Goal: Submit feedback/report problem

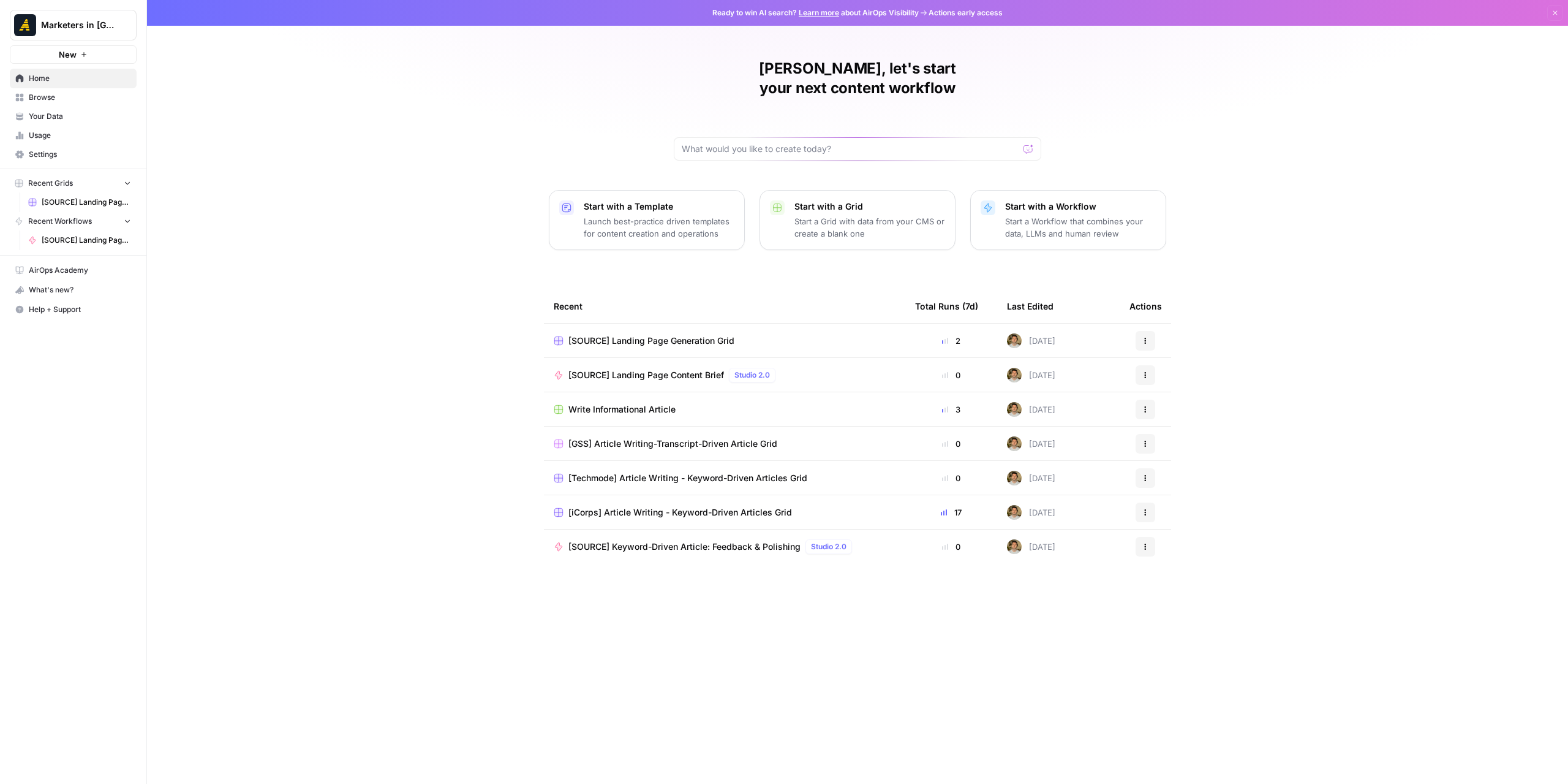
click at [77, 96] on span "Browse" at bounding box center [80, 97] width 102 height 11
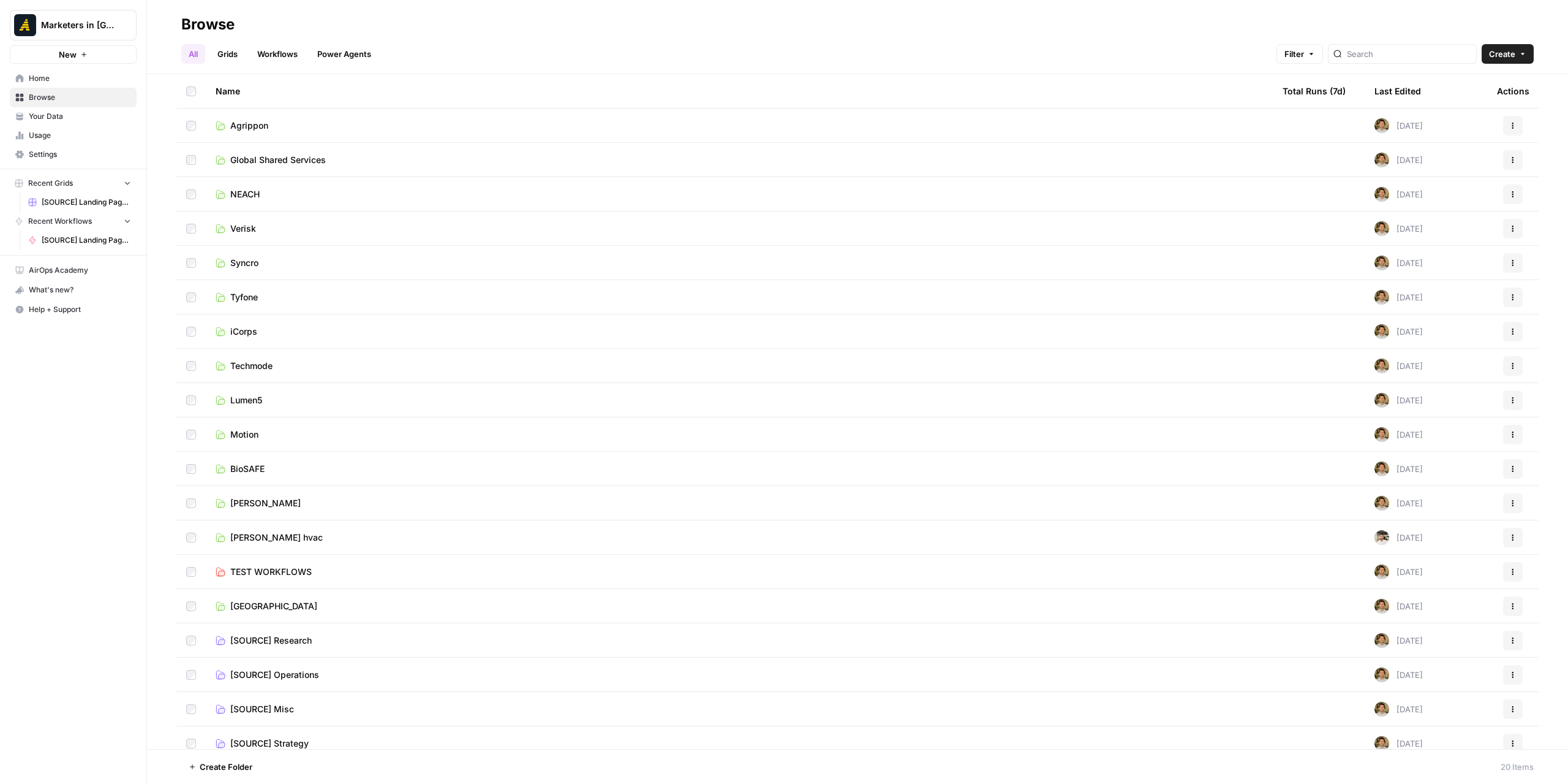
click at [268, 159] on span "Global Shared Services" at bounding box center [278, 160] width 96 height 13
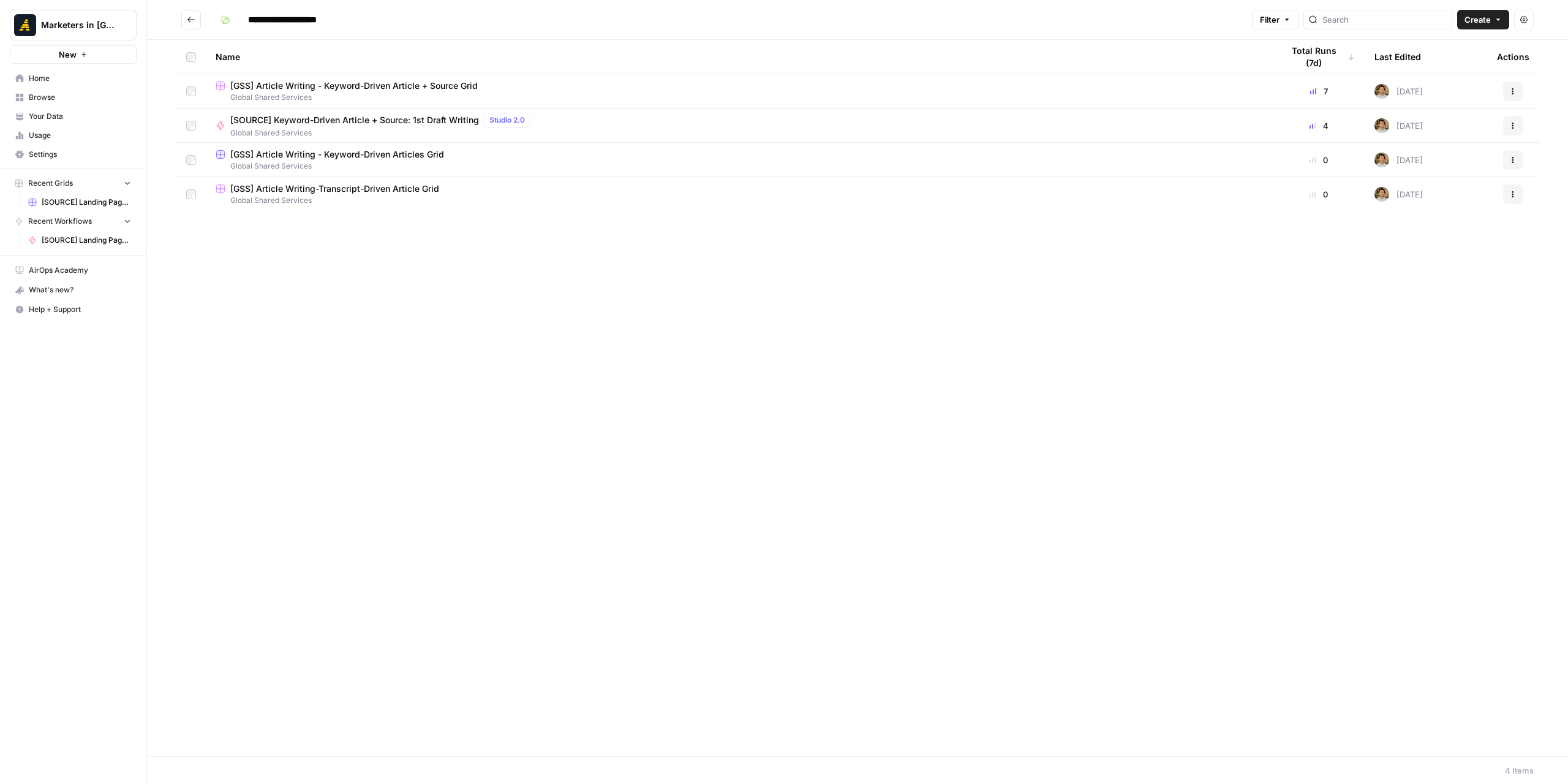
click at [356, 84] on span "[GSS] Article Writing - Keyword-Driven Article + Source Grid" at bounding box center [354, 86] width 247 height 13
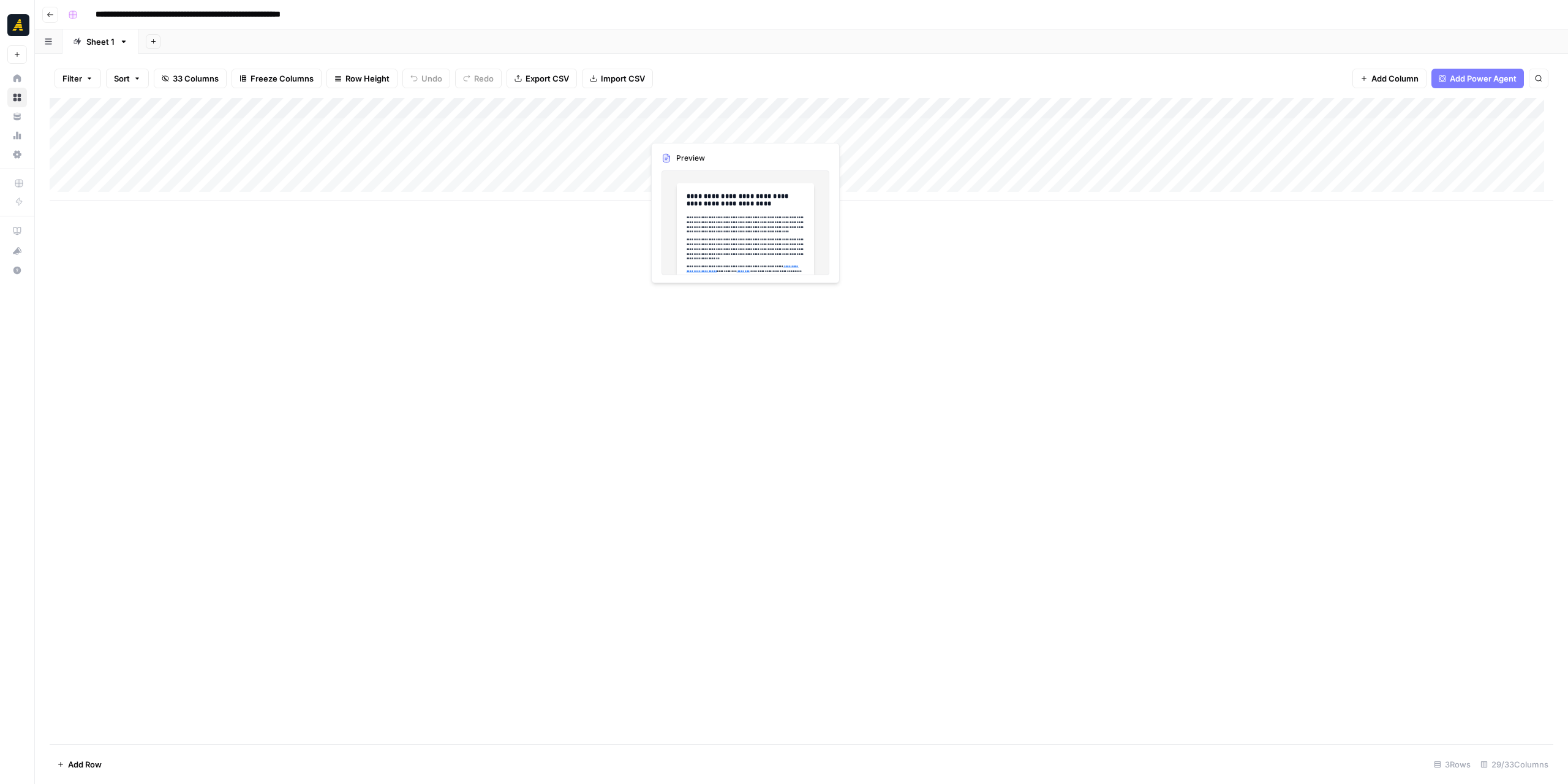
click at [707, 122] on div "Add Column" at bounding box center [801, 150] width 1504 height 103
click at [707, 121] on div "Add Column" at bounding box center [801, 150] width 1504 height 103
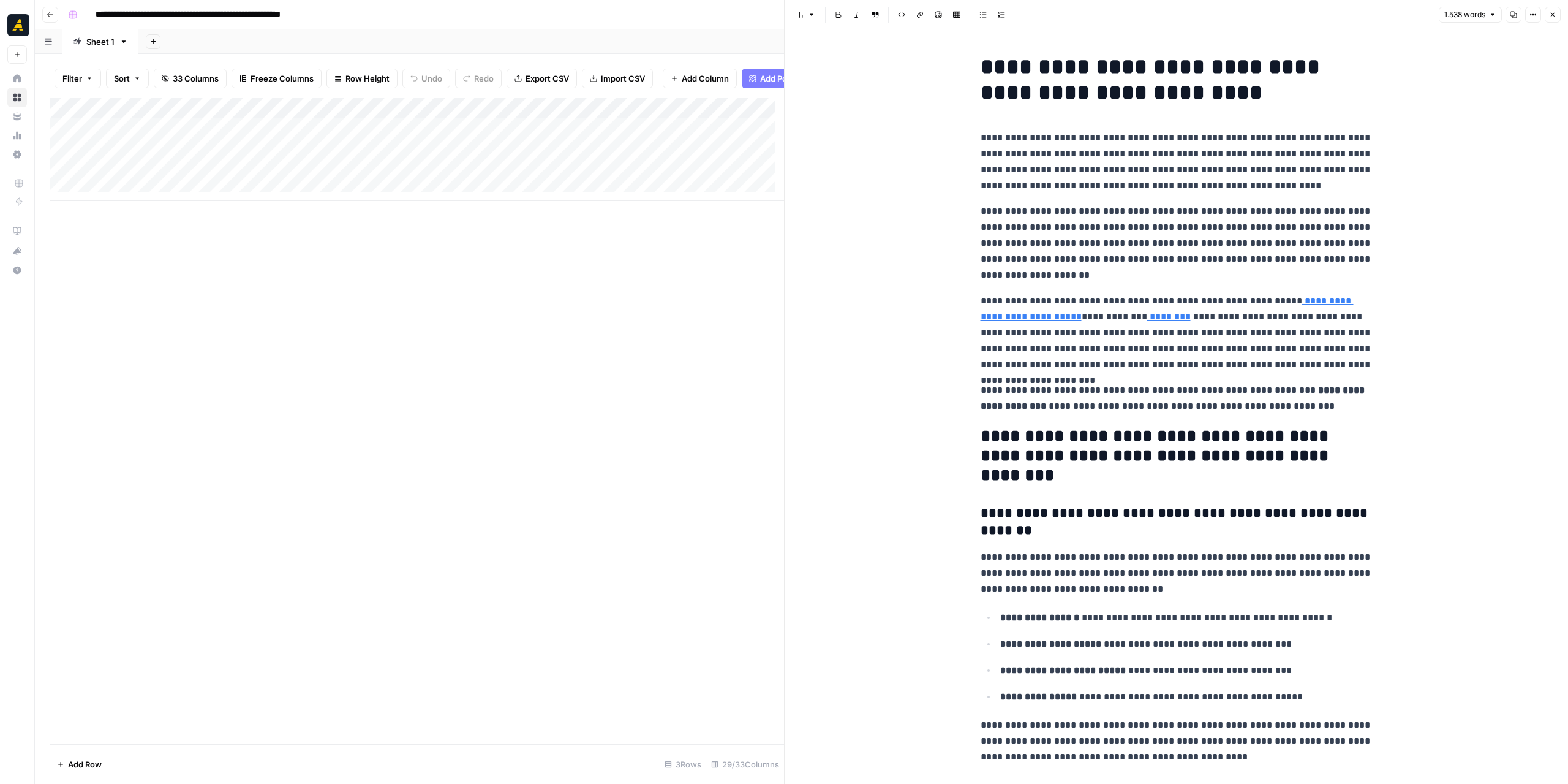
click at [1519, 15] on button "Copy" at bounding box center [1514, 15] width 16 height 16
click at [1555, 11] on icon "button" at bounding box center [1553, 15] width 7 height 7
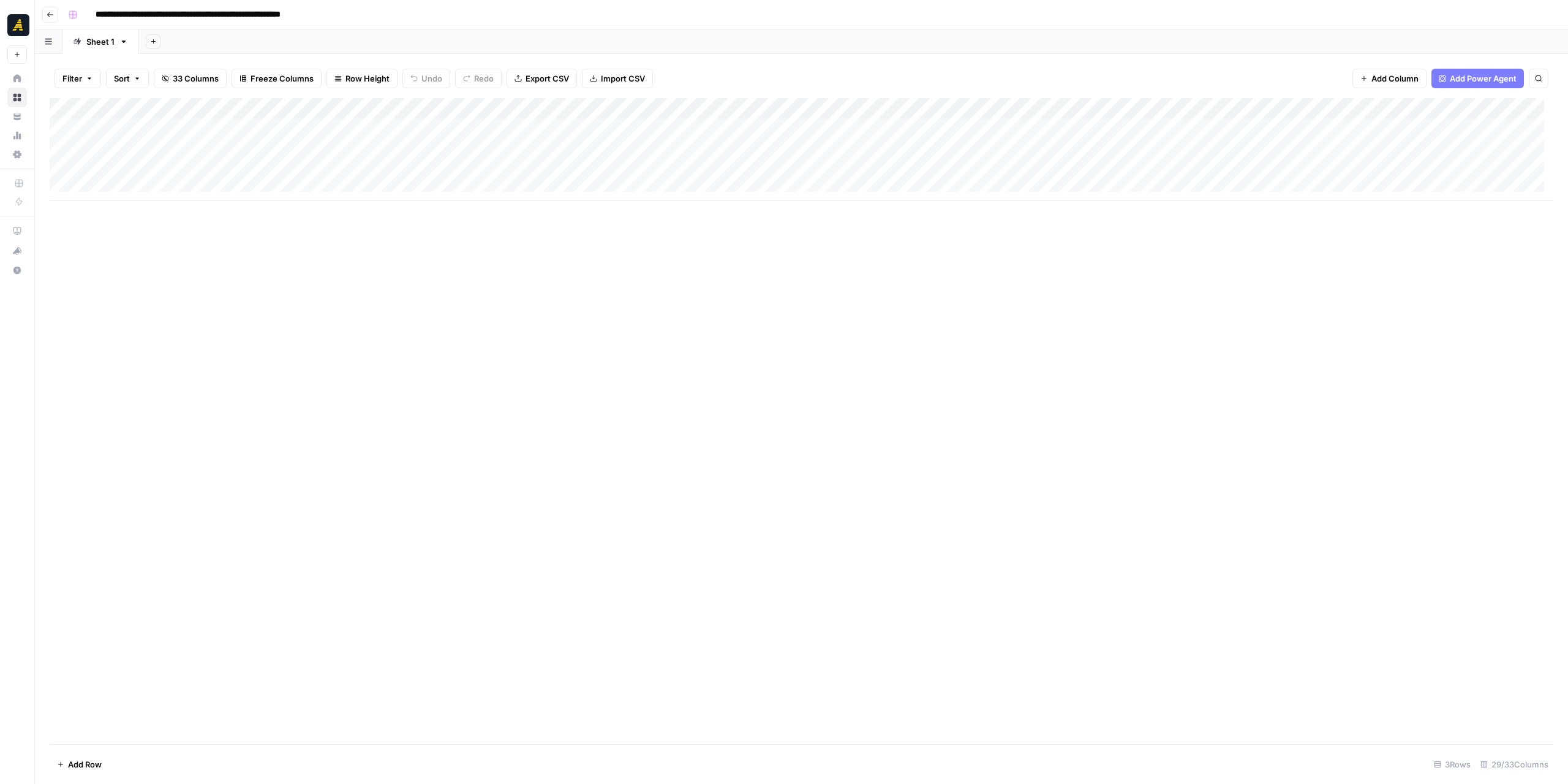
drag, startPoint x: 1069, startPoint y: 291, endPoint x: 1083, endPoint y: 263, distance: 31.3
click at [1069, 290] on div "Add Column" at bounding box center [801, 421] width 1504 height 646
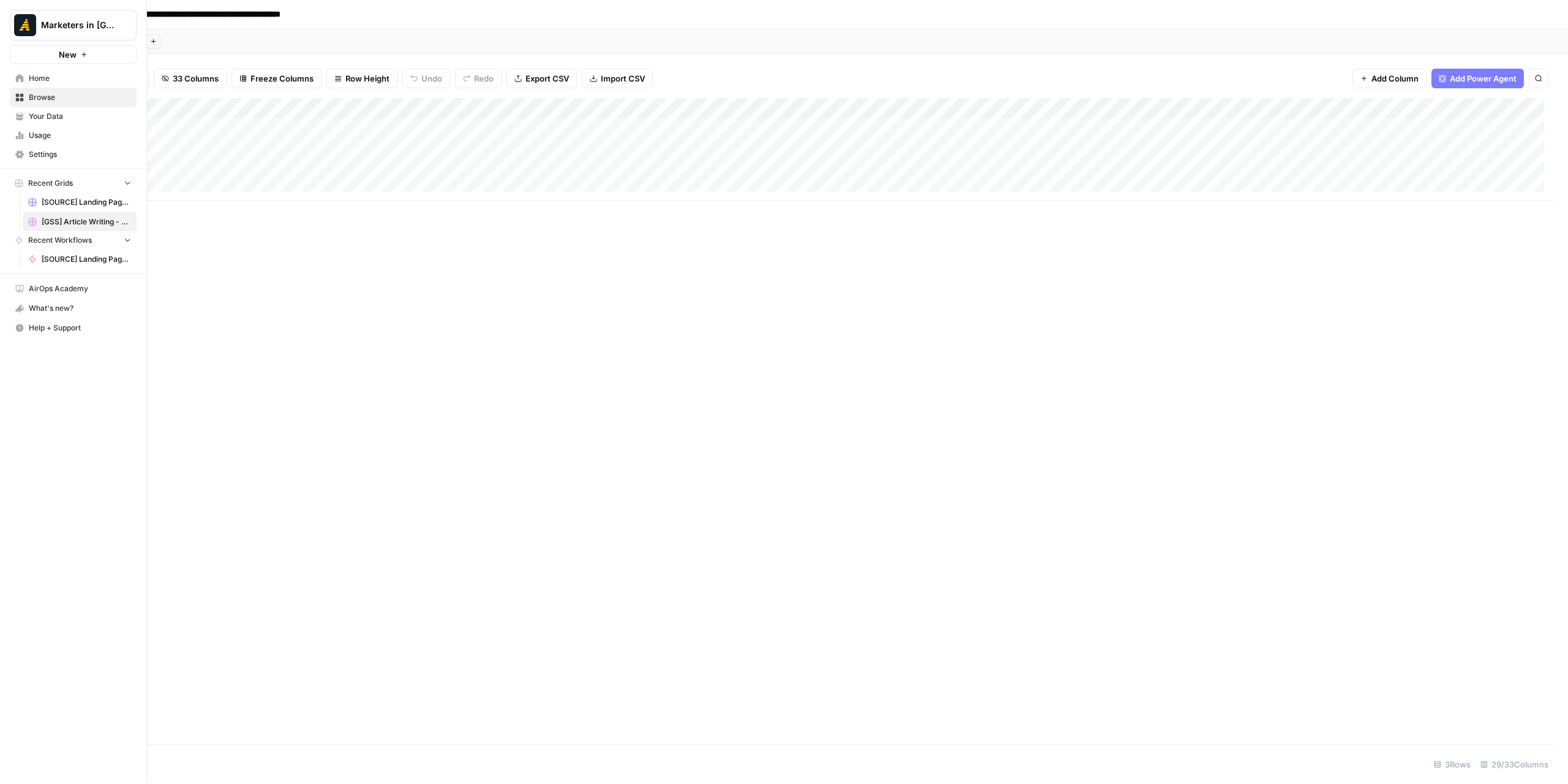
click at [16, 79] on icon at bounding box center [20, 78] width 8 height 8
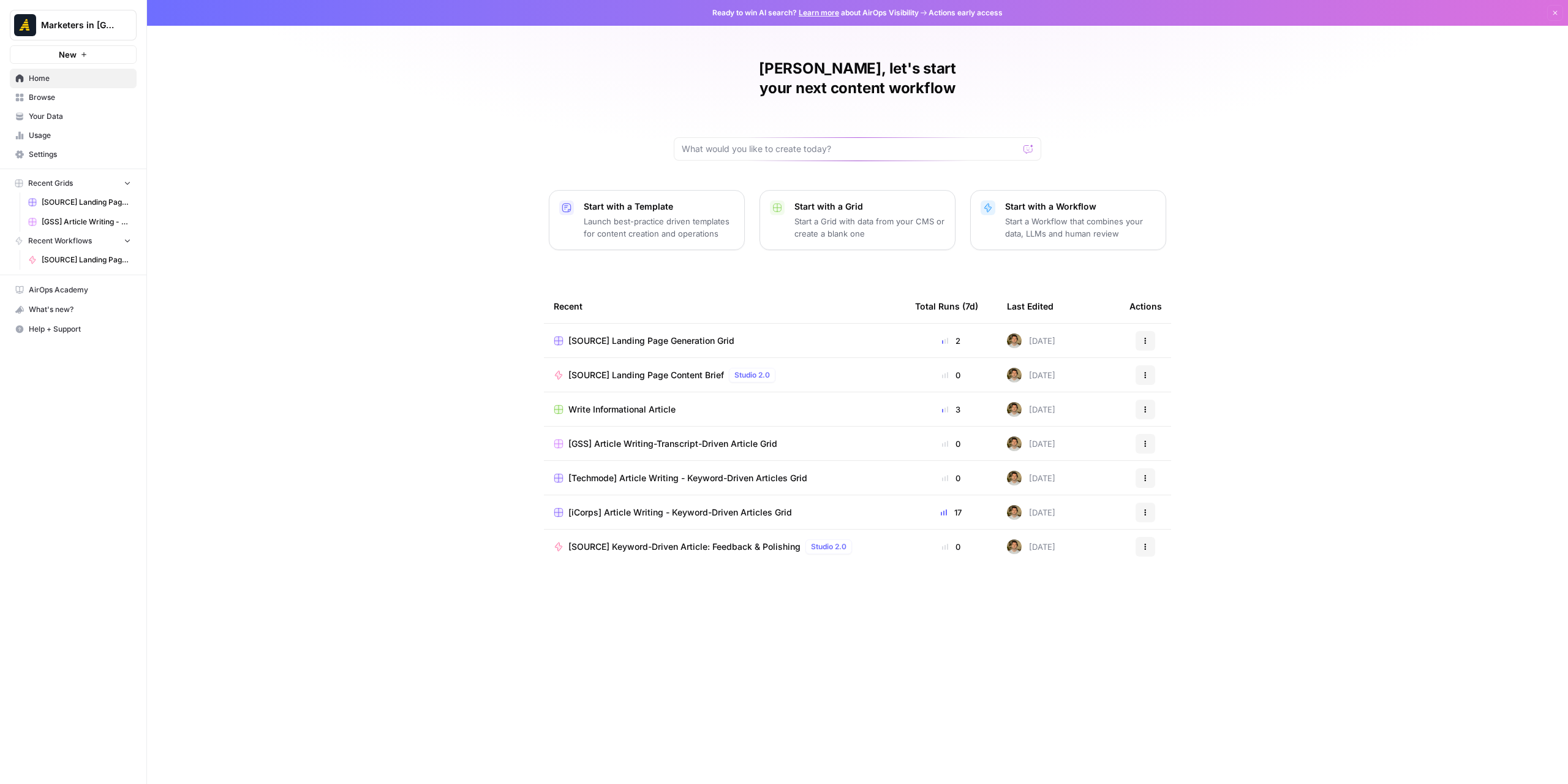
click at [675, 335] on span "[SOURCE] Landing Page Generation Grid" at bounding box center [652, 341] width 166 height 13
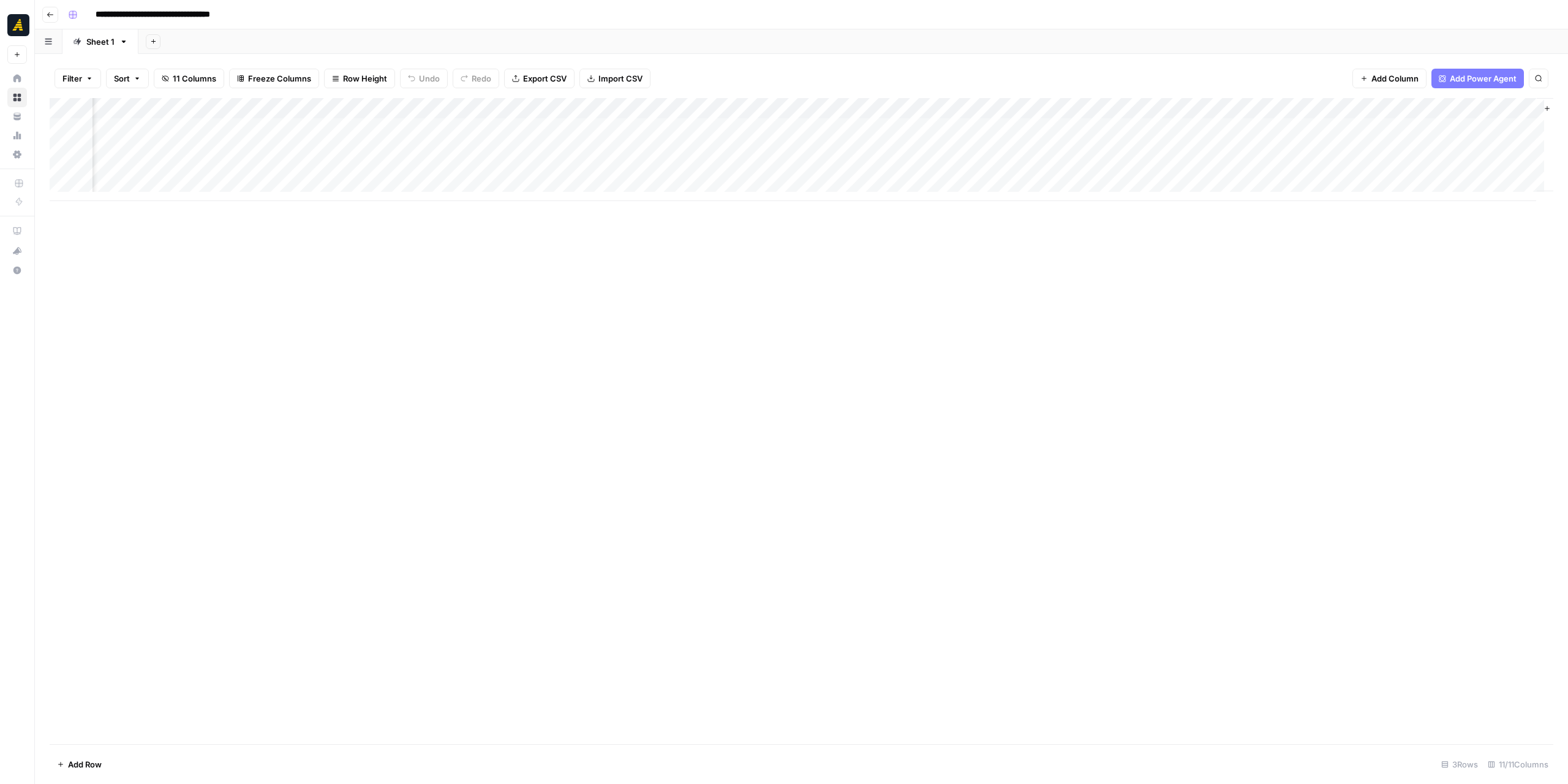
scroll to position [0, 257]
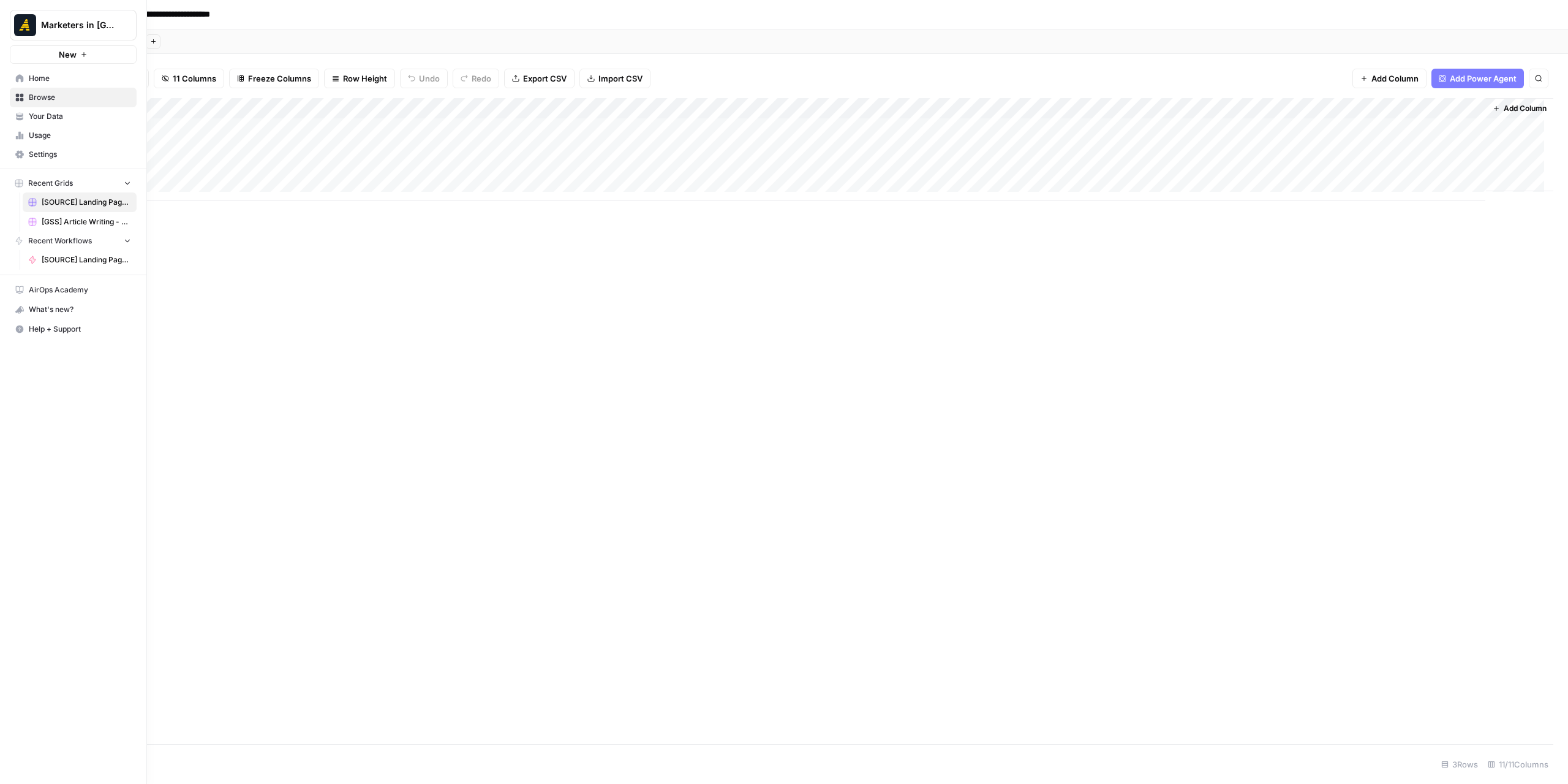
click at [23, 75] on icon at bounding box center [19, 78] width 9 height 9
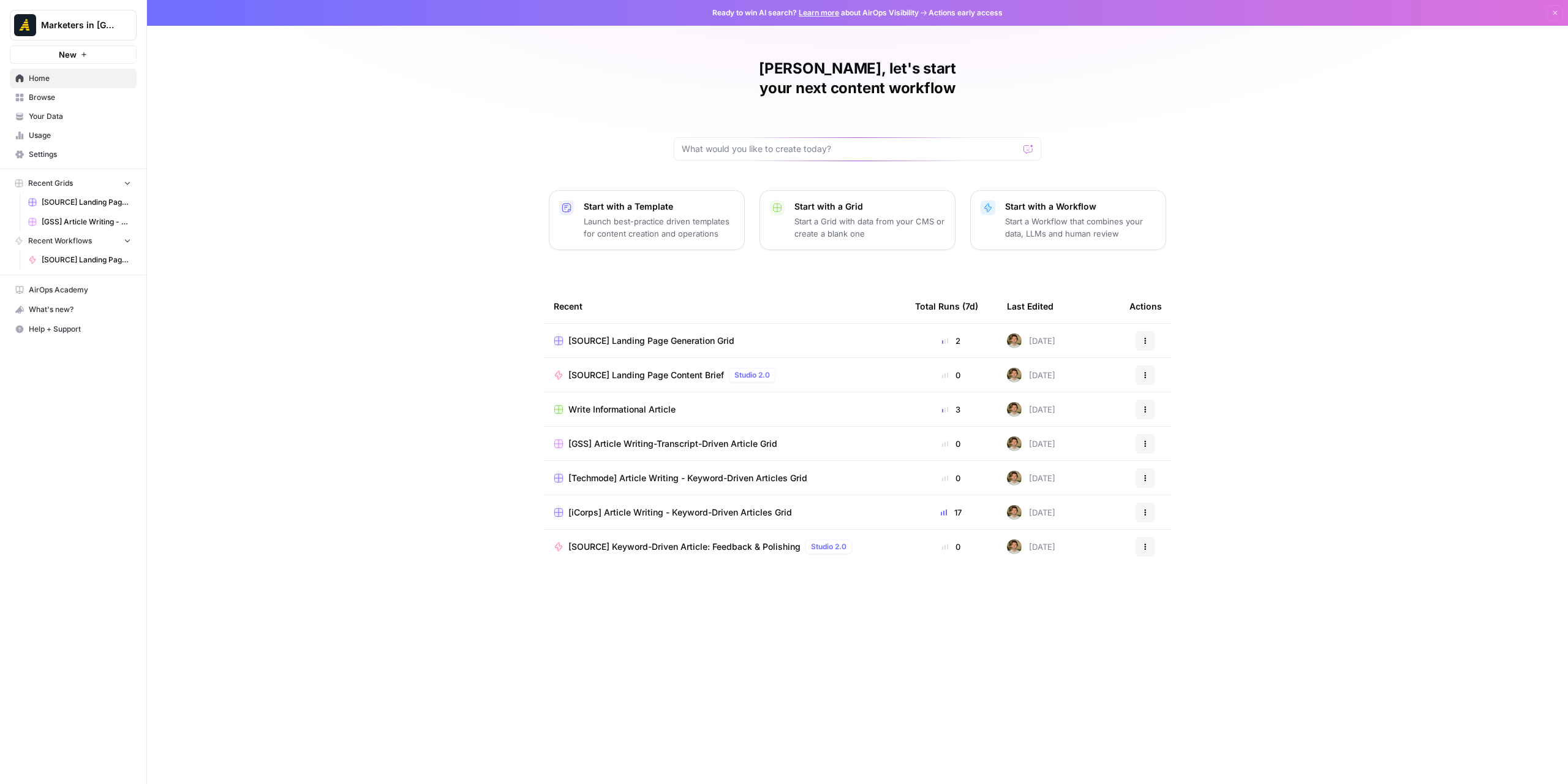
click at [75, 102] on span "Browse" at bounding box center [80, 97] width 102 height 11
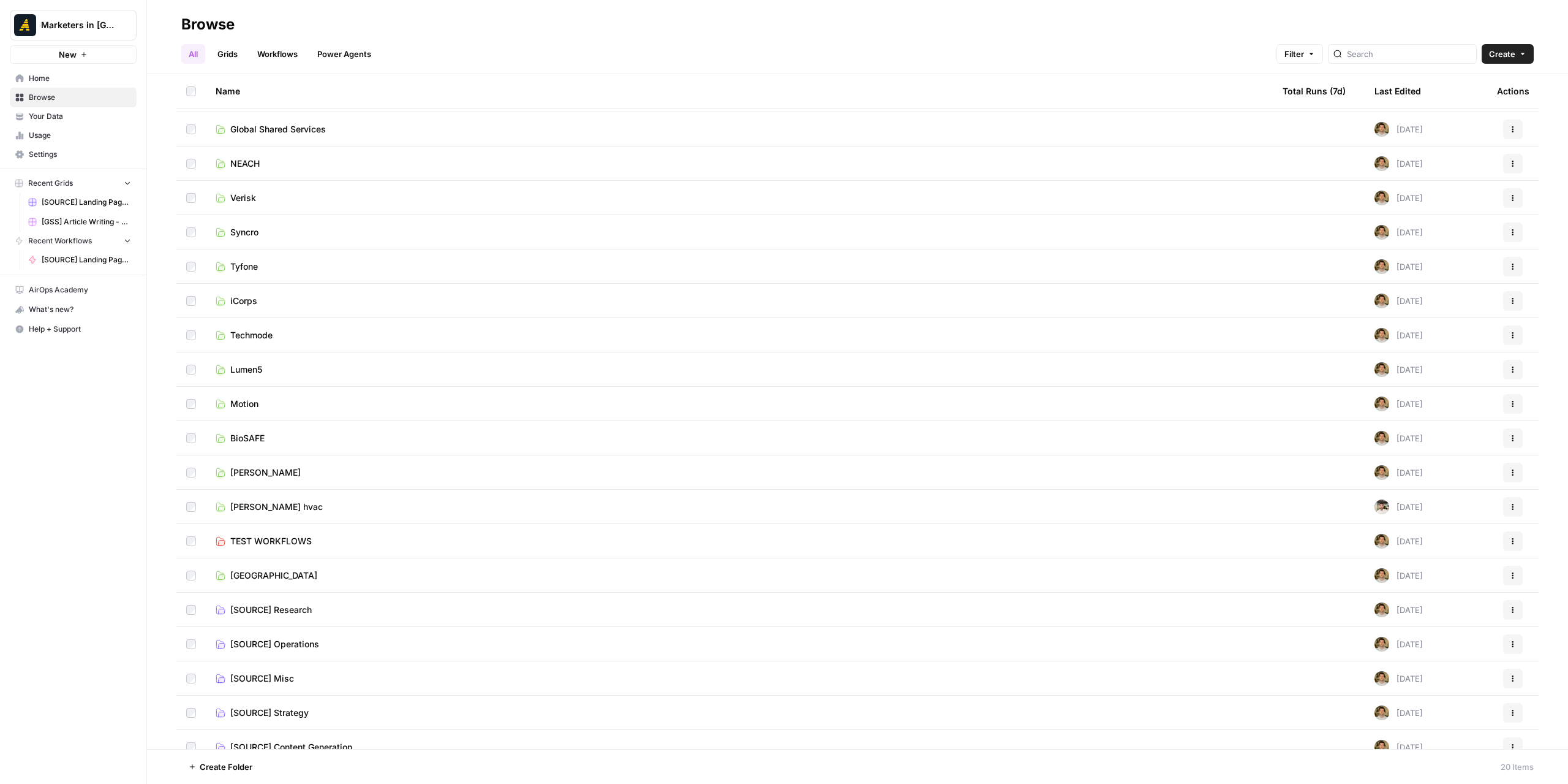
scroll to position [46, 0]
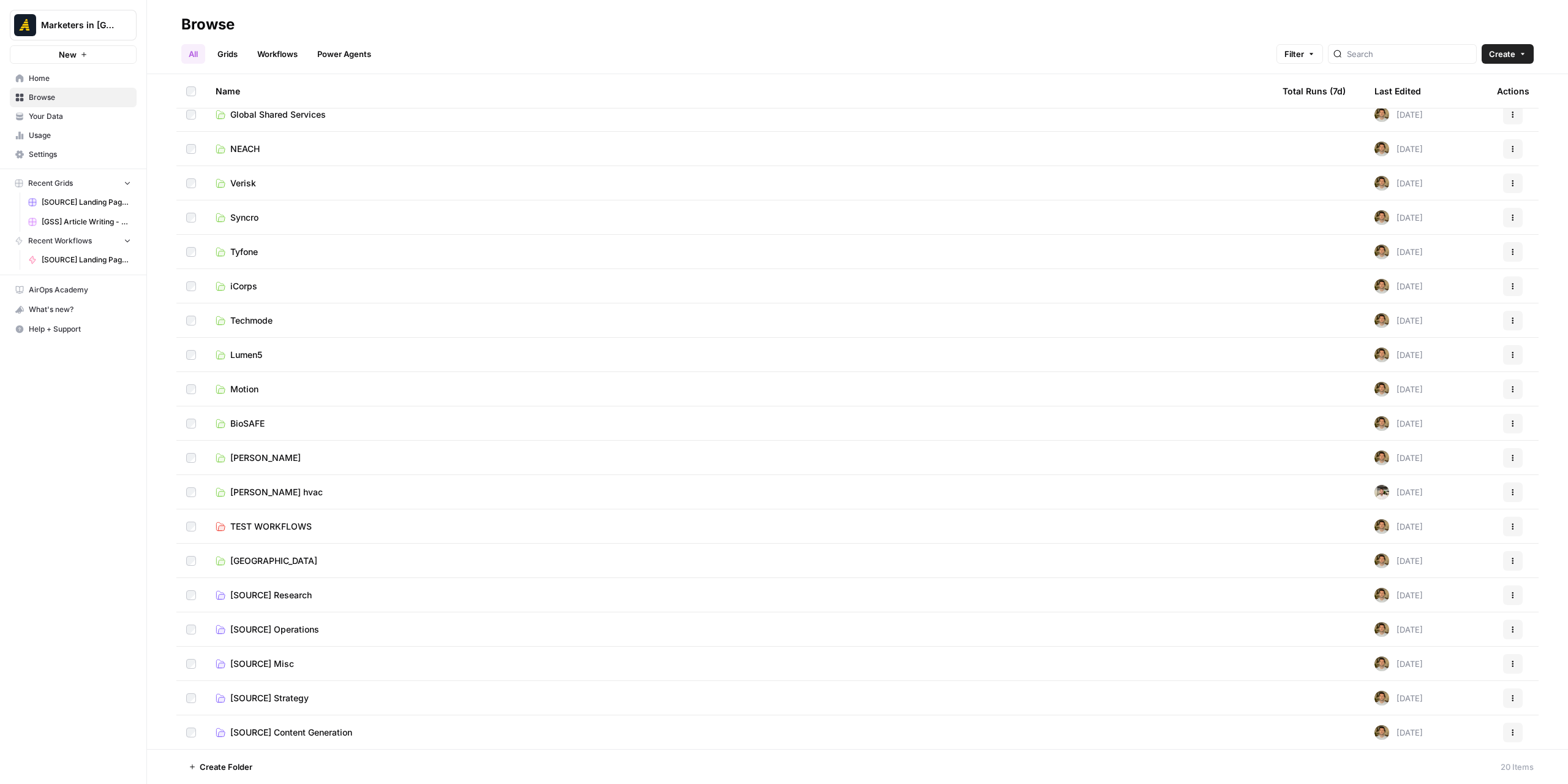
click at [263, 740] on td "[SOURCE] Content Generation" at bounding box center [739, 733] width 1067 height 34
click at [269, 735] on span "[SOURCE] Content Generation" at bounding box center [291, 732] width 122 height 13
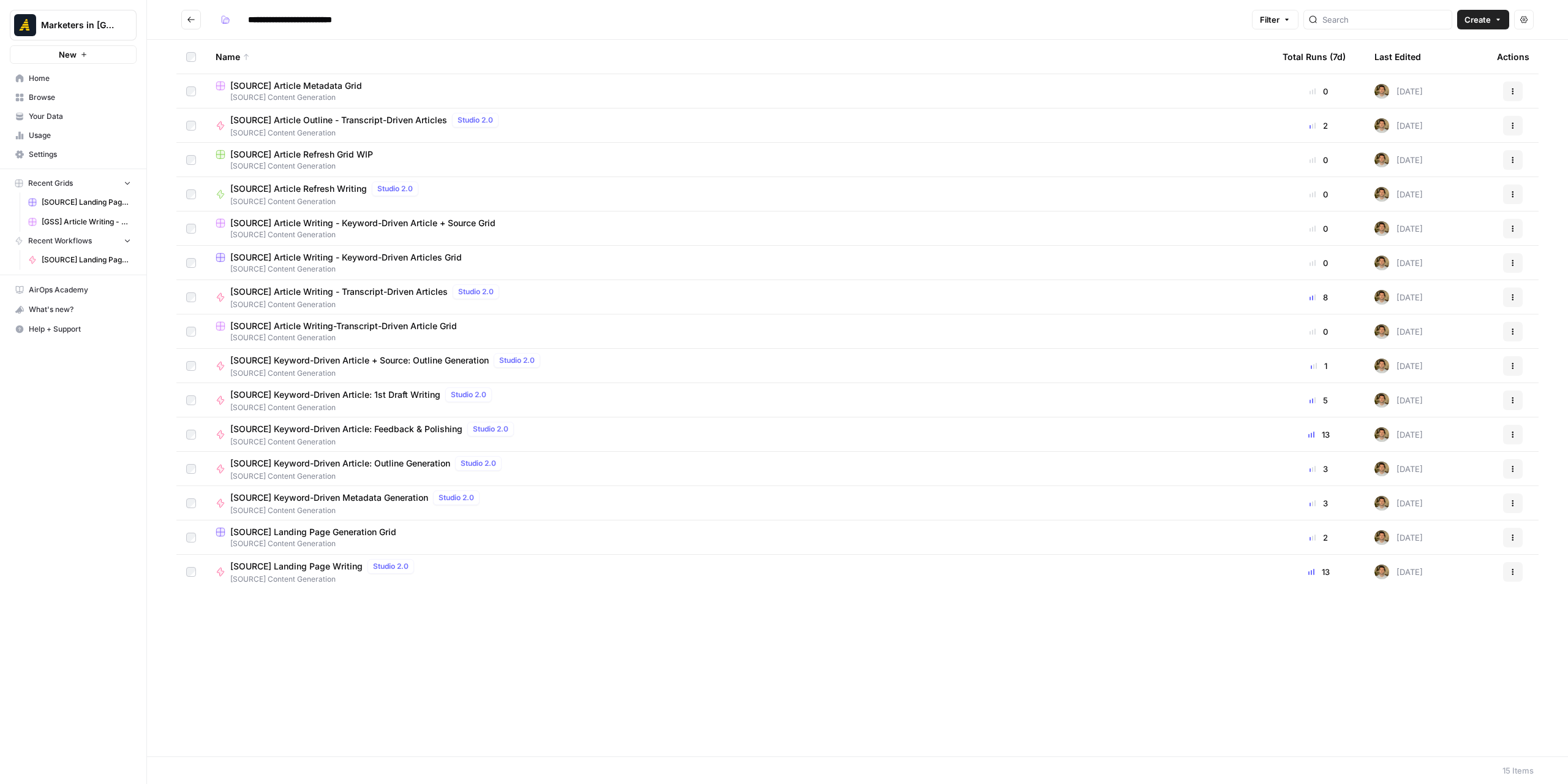
click at [365, 260] on span "[SOURCE] Article Writing - Keyword-Driven Articles Grid" at bounding box center [346, 257] width 232 height 13
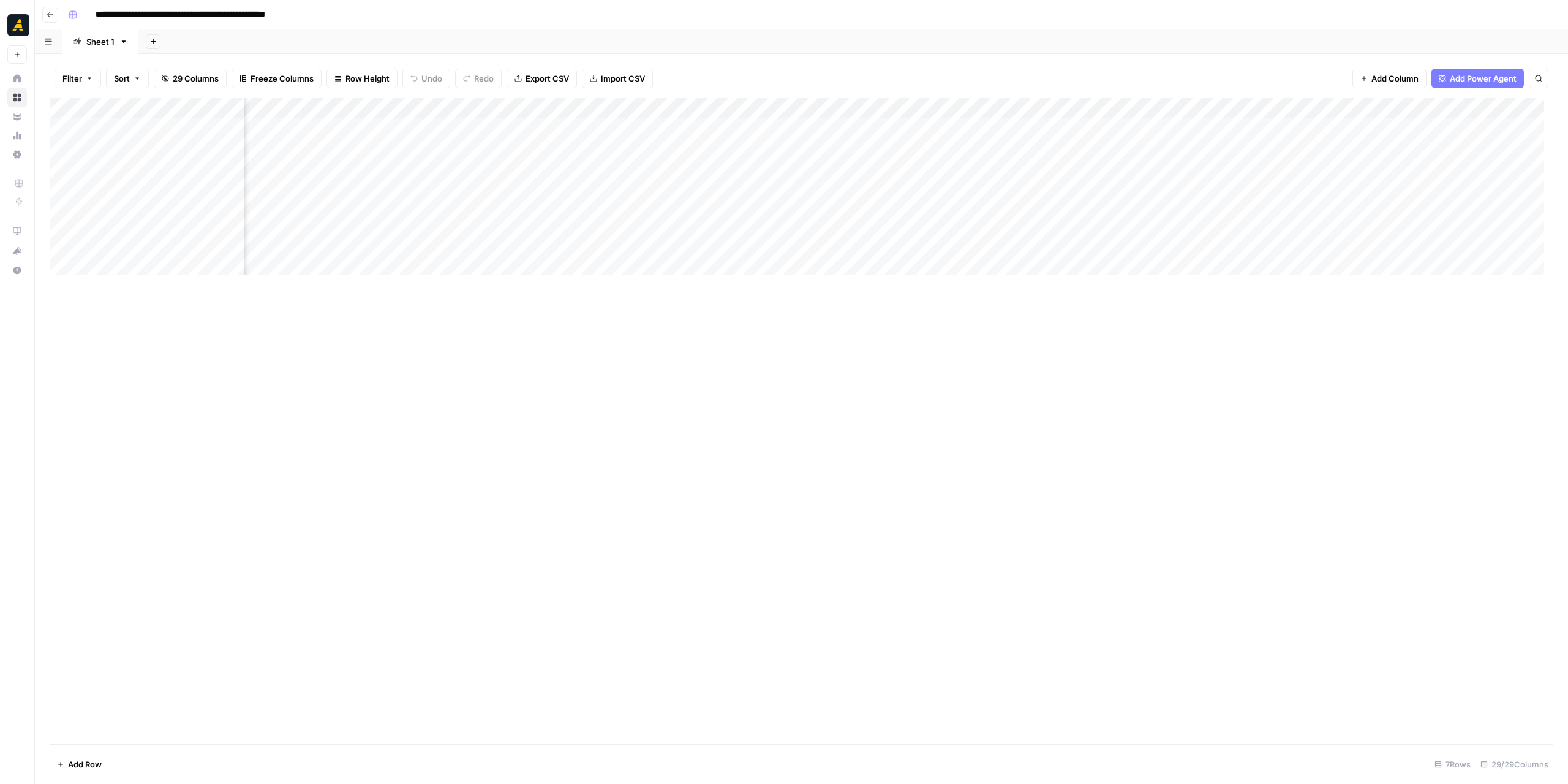
scroll to position [0, 2032]
click at [836, 154] on div "Add Column" at bounding box center [801, 191] width 1504 height 186
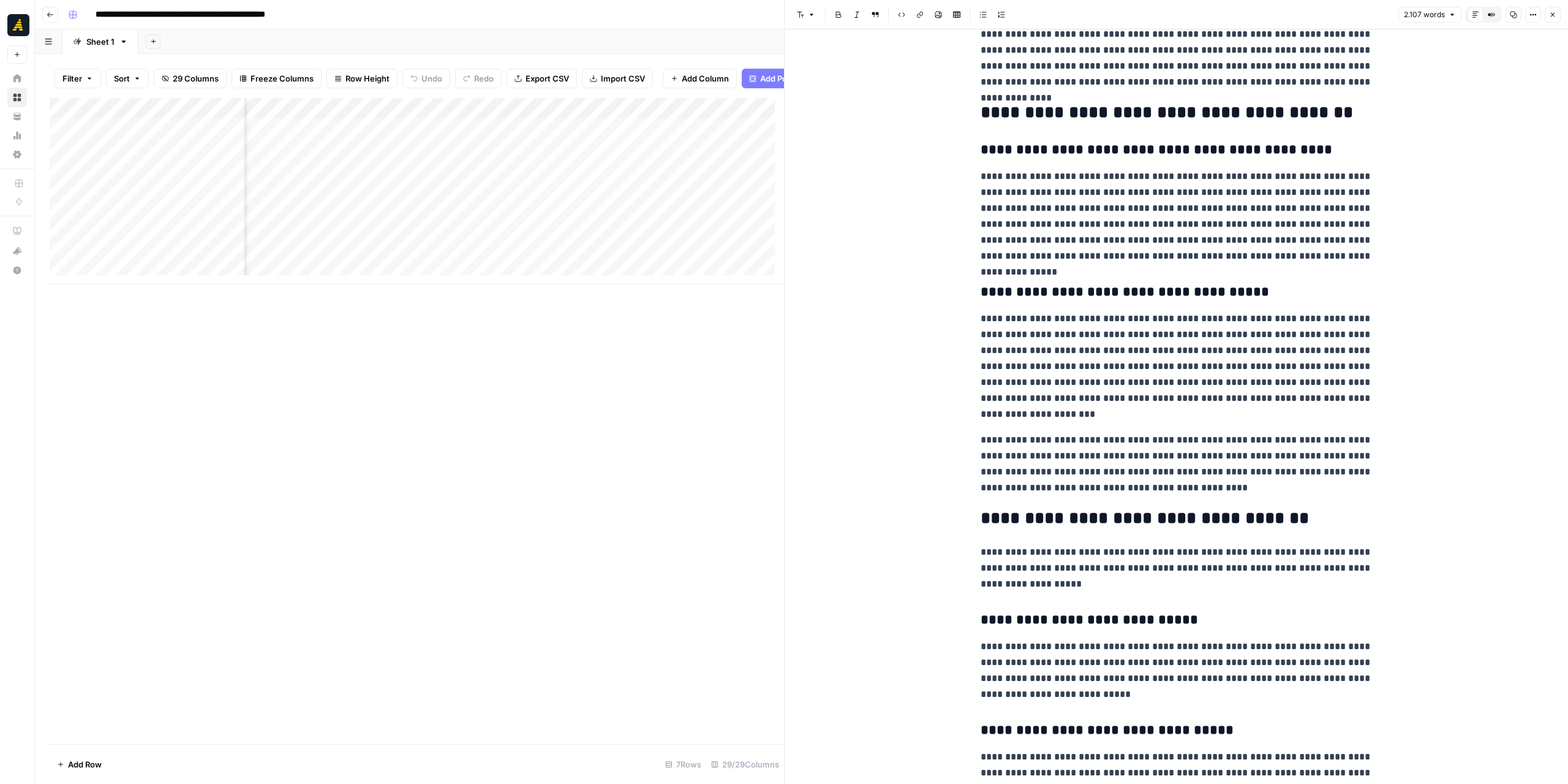
scroll to position [0, 2439]
click at [481, 135] on div "Add Column" at bounding box center [417, 191] width 735 height 186
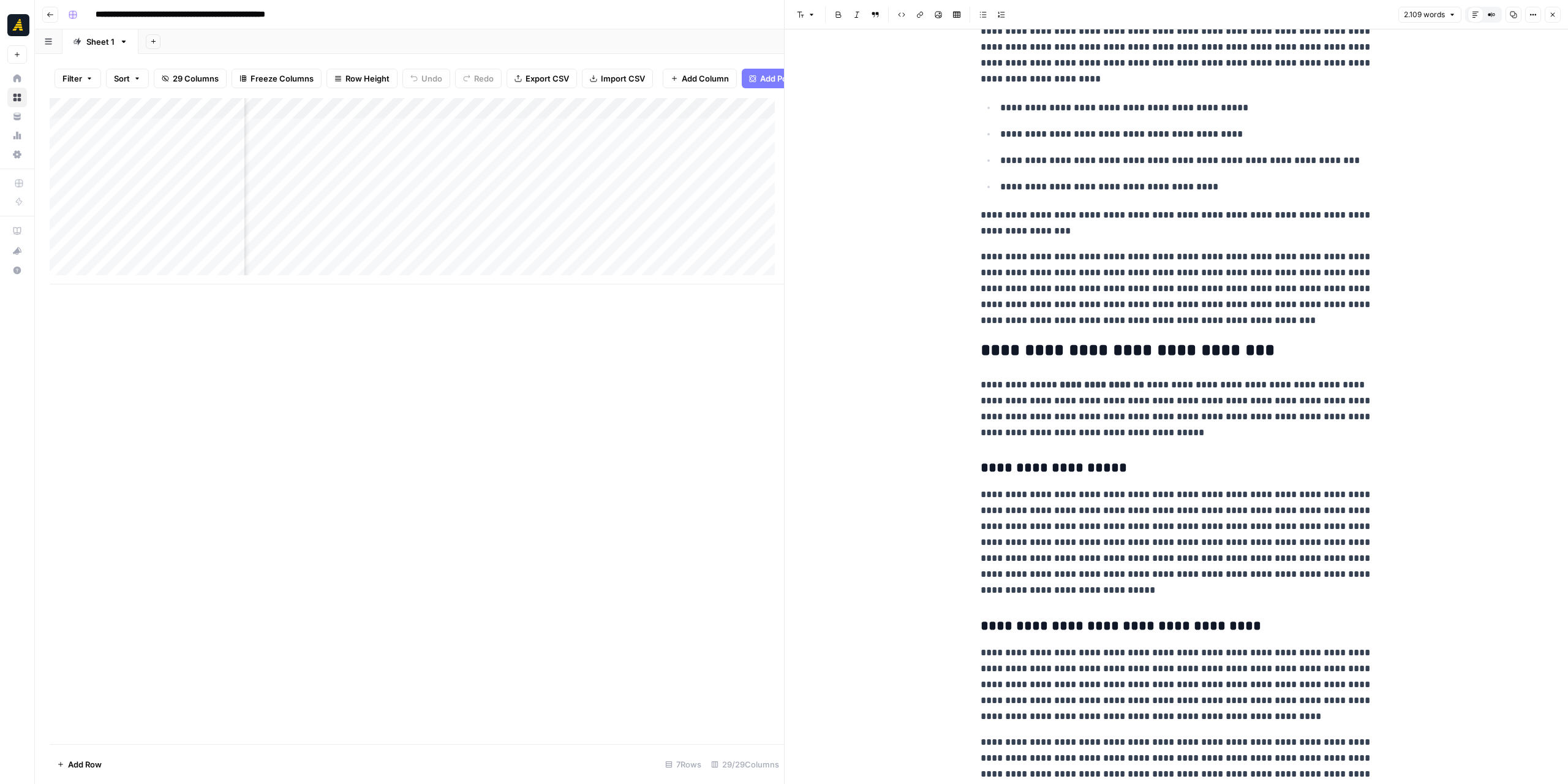
scroll to position [3204, 0]
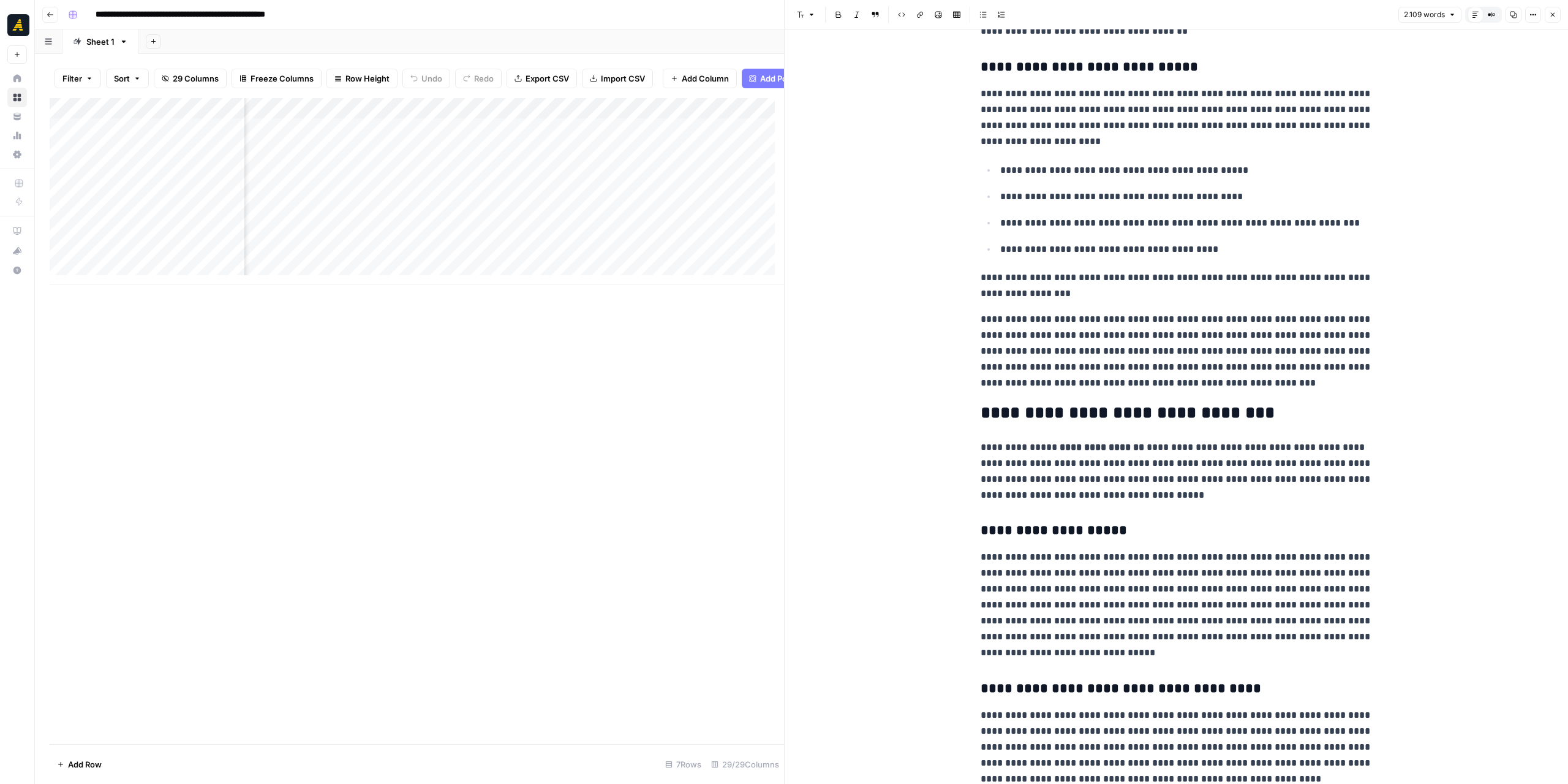
click at [53, 16] on icon "button" at bounding box center [50, 15] width 7 height 7
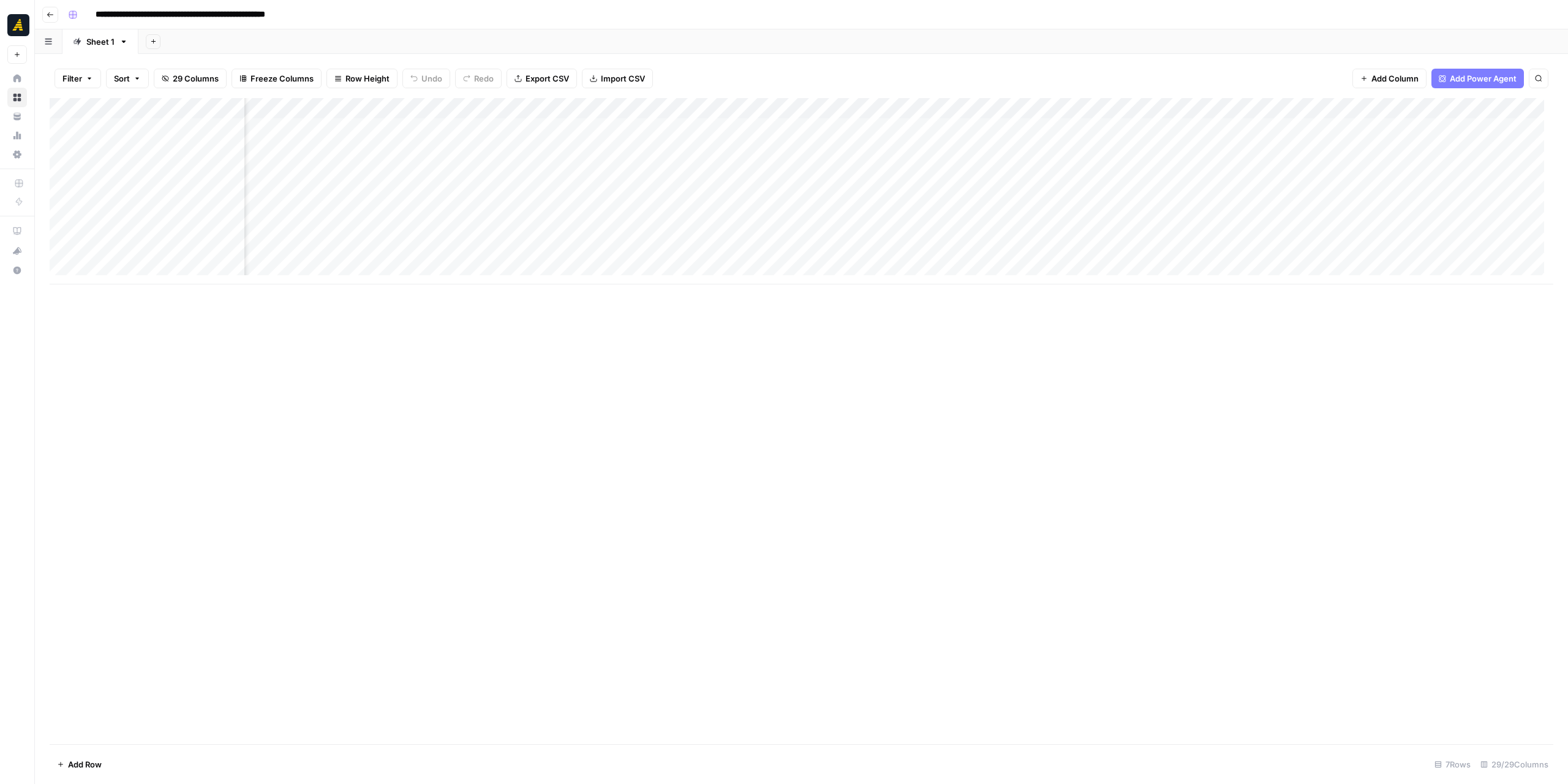
click at [52, 16] on icon "button" at bounding box center [50, 15] width 7 height 7
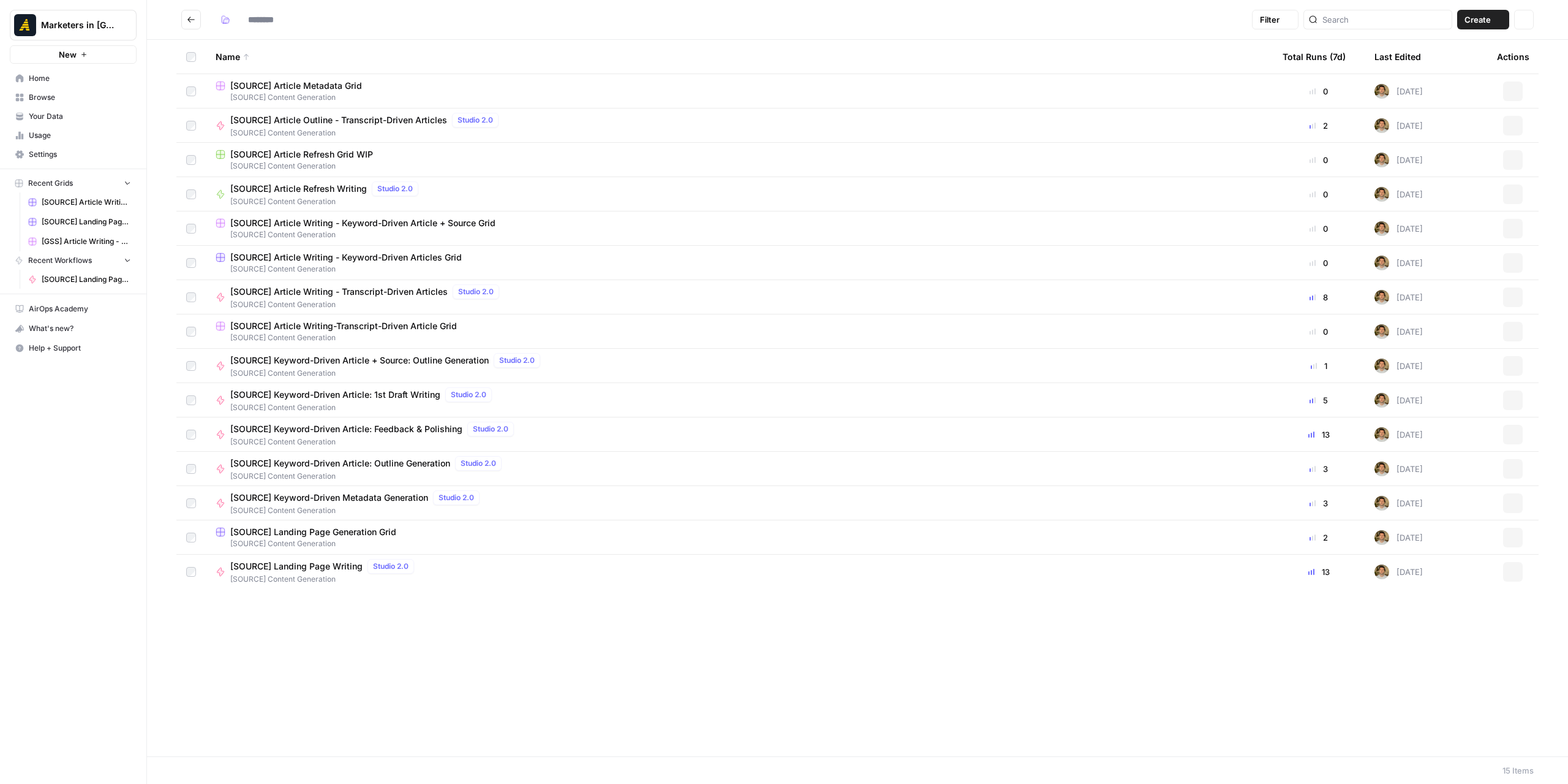
type input "**********"
click at [191, 25] on button "Go back" at bounding box center [191, 20] width 20 height 20
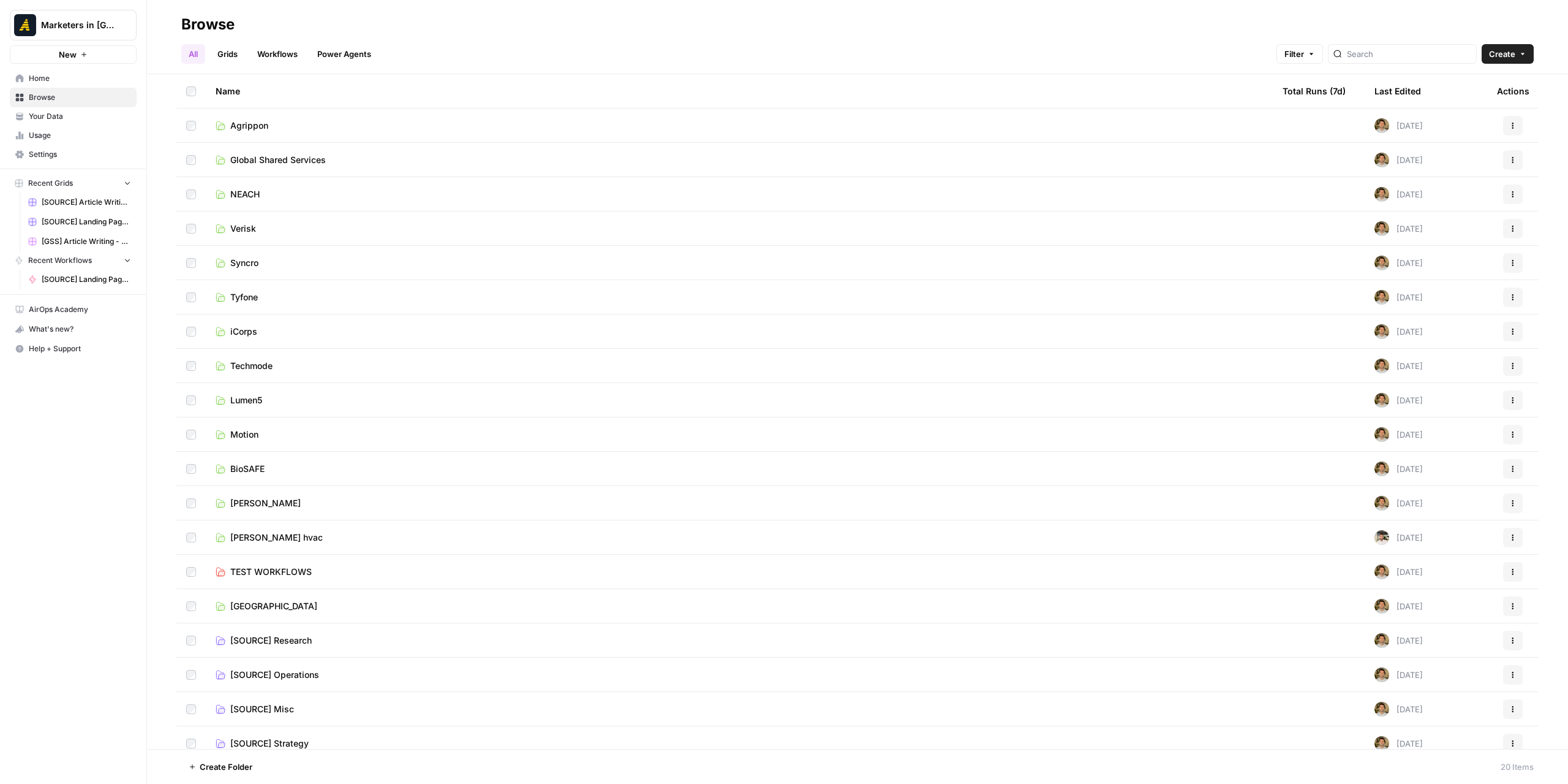
click at [270, 364] on span "Techmode" at bounding box center [251, 366] width 42 height 13
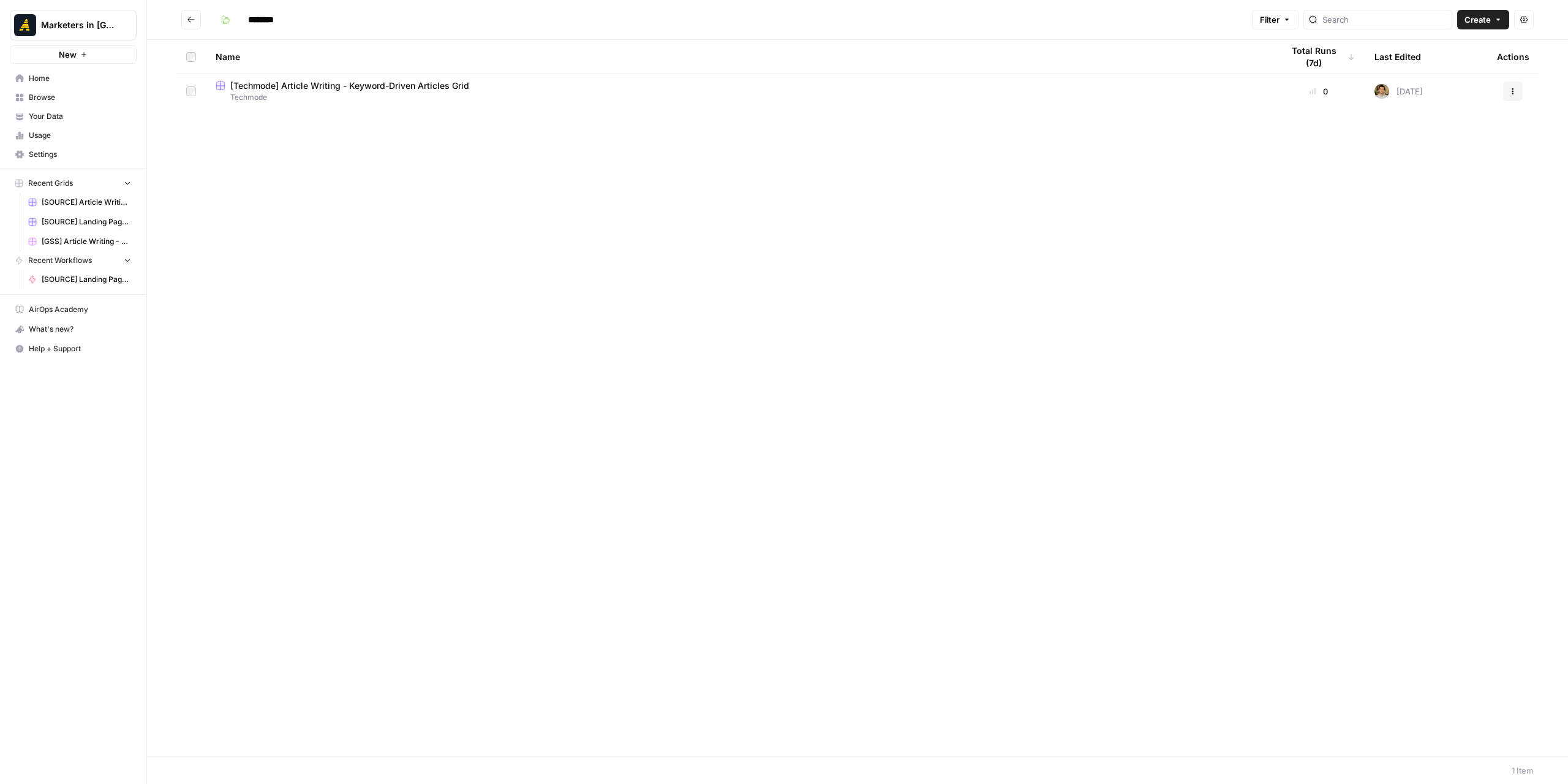
click at [391, 90] on span "[Techmode] Article Writing - Keyword-Driven Articles Grid" at bounding box center [350, 86] width 239 height 13
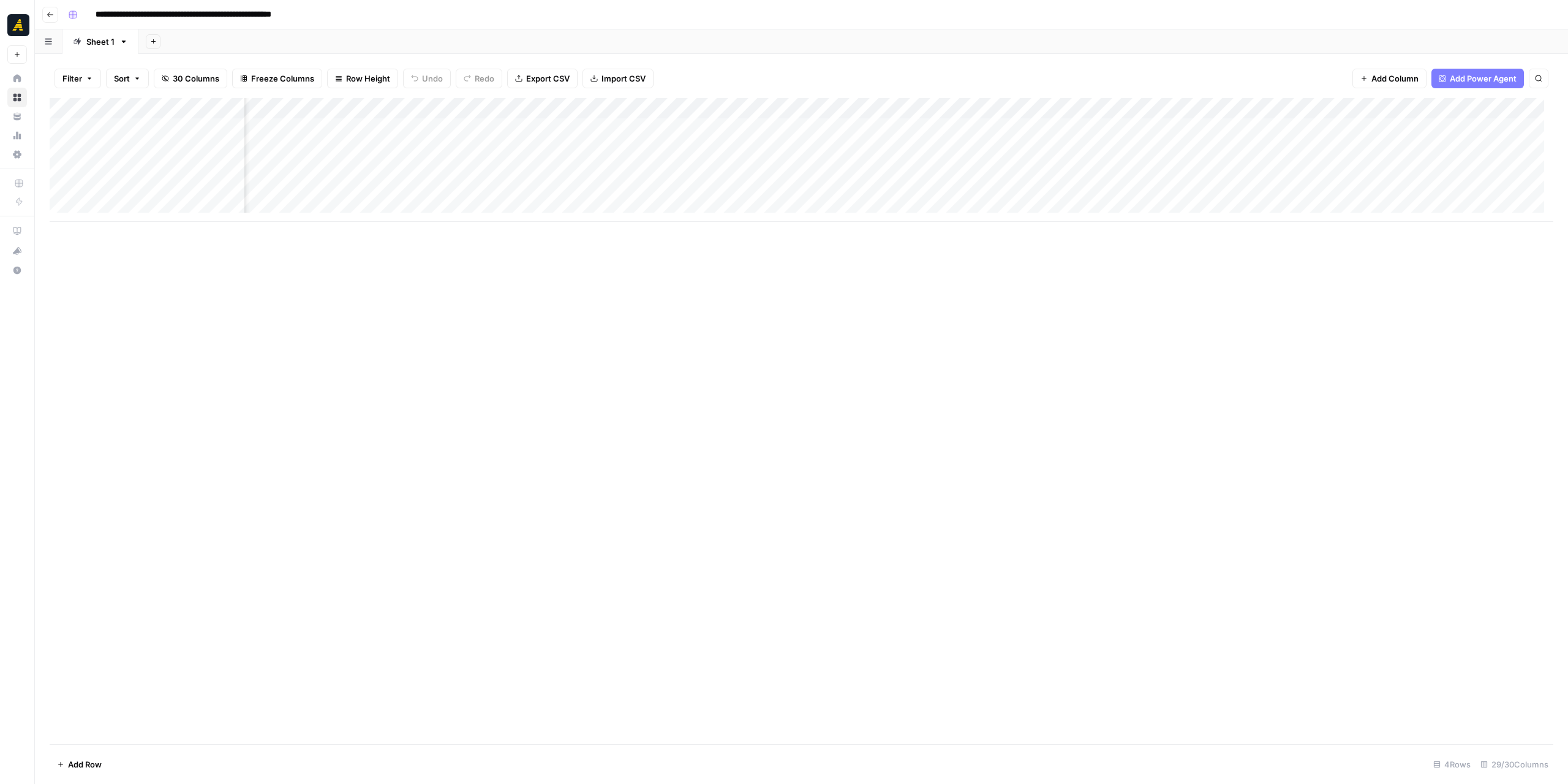
scroll to position [0, 2010]
click at [898, 150] on div "Add Column" at bounding box center [801, 160] width 1504 height 124
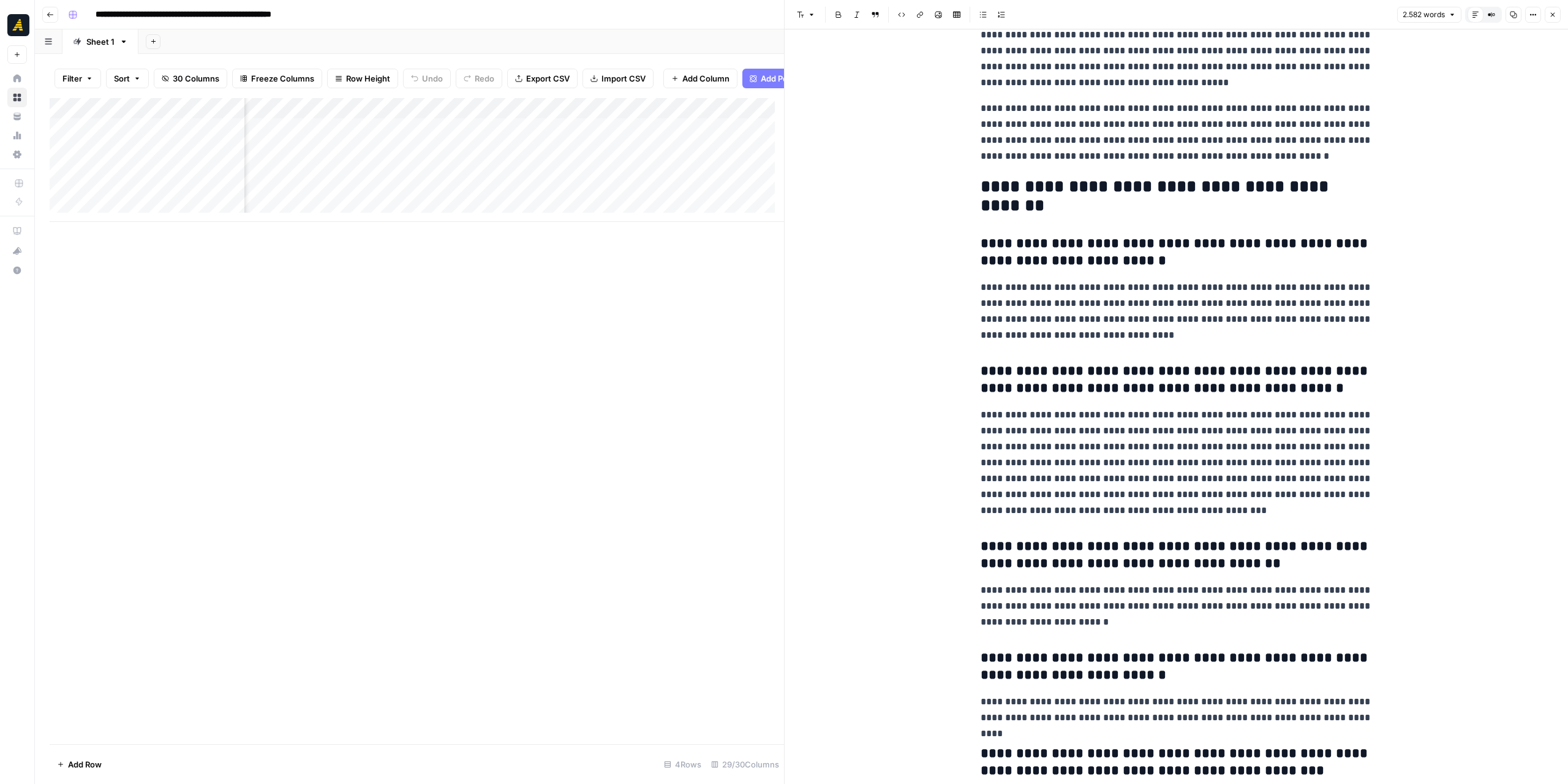
scroll to position [4317, 0]
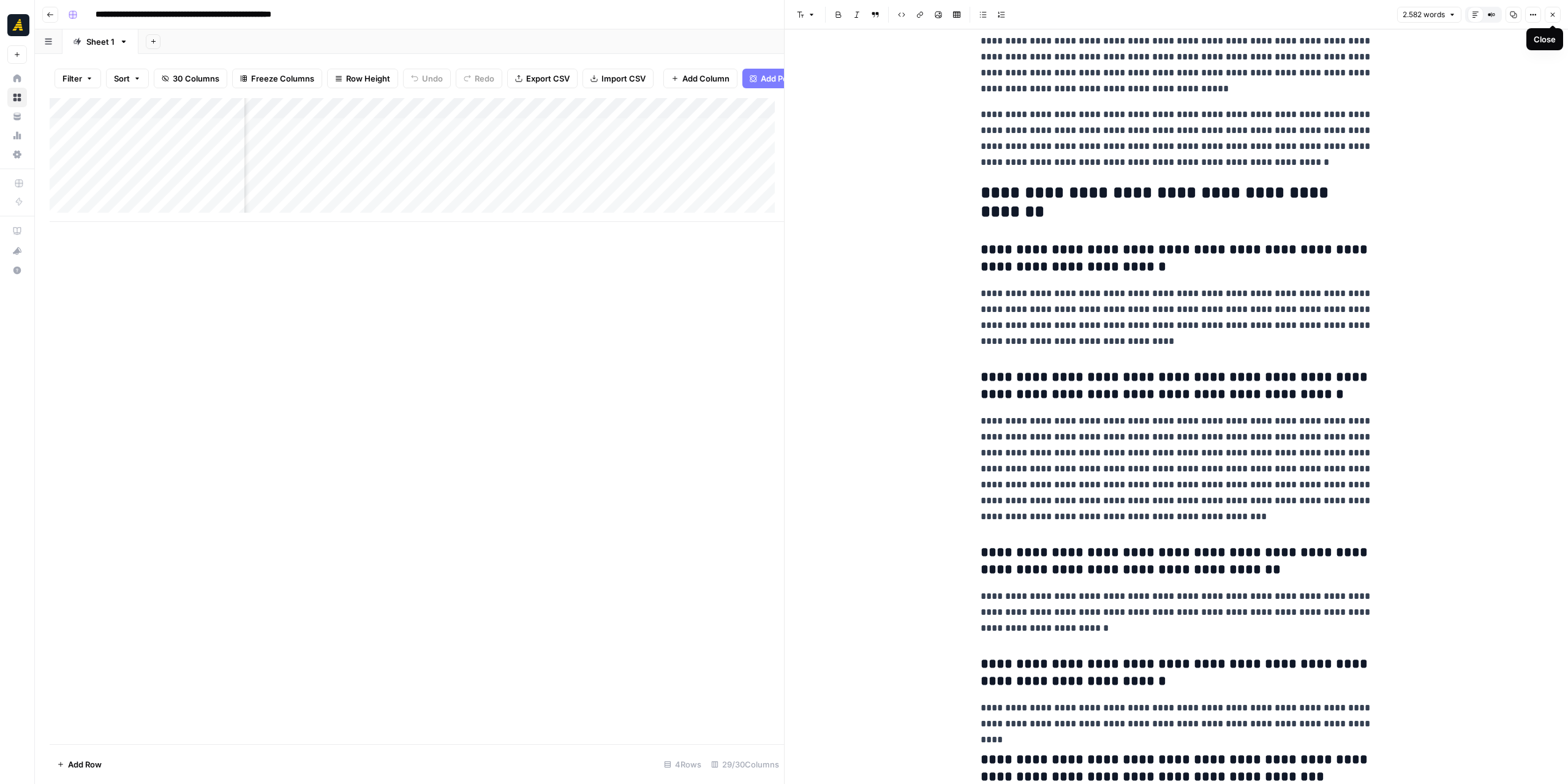
click at [1553, 13] on icon "button" at bounding box center [1553, 15] width 7 height 7
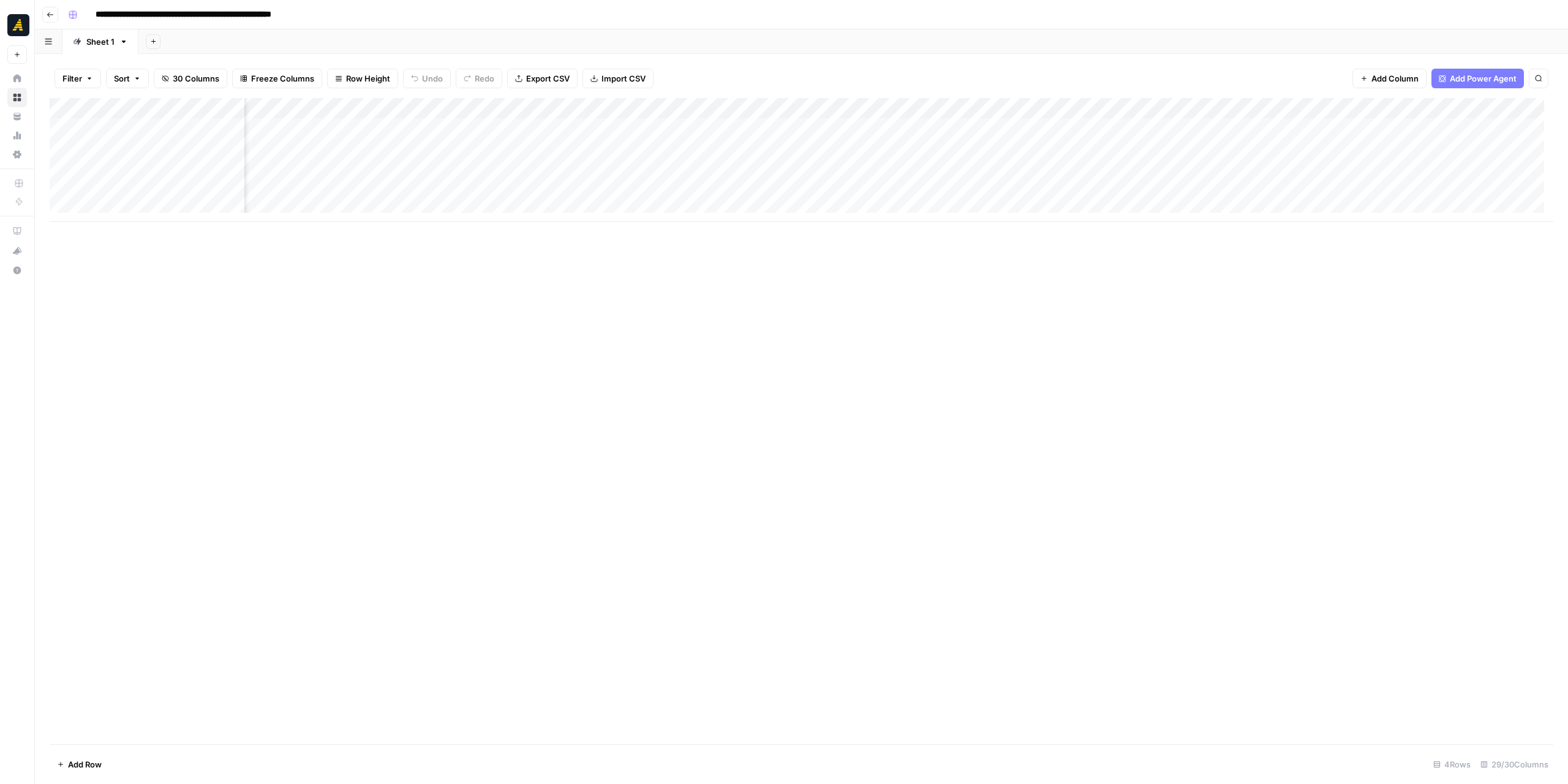
click at [44, 11] on button "Go back" at bounding box center [50, 15] width 16 height 16
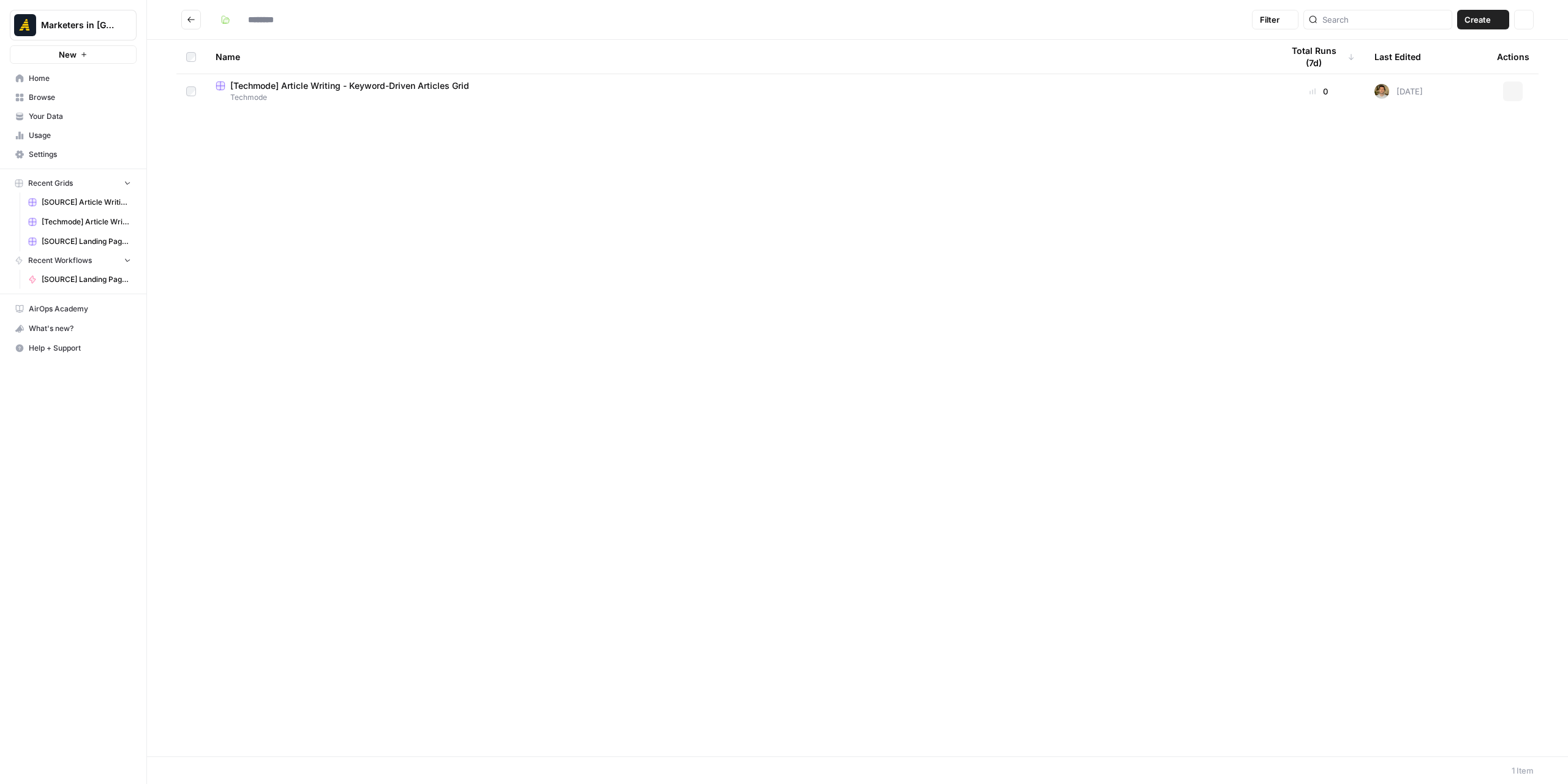
type input "********"
click at [181, 16] on header "******** Filter Create Actions" at bounding box center [858, 20] width 1422 height 40
click at [187, 18] on icon "Go back" at bounding box center [191, 19] width 9 height 9
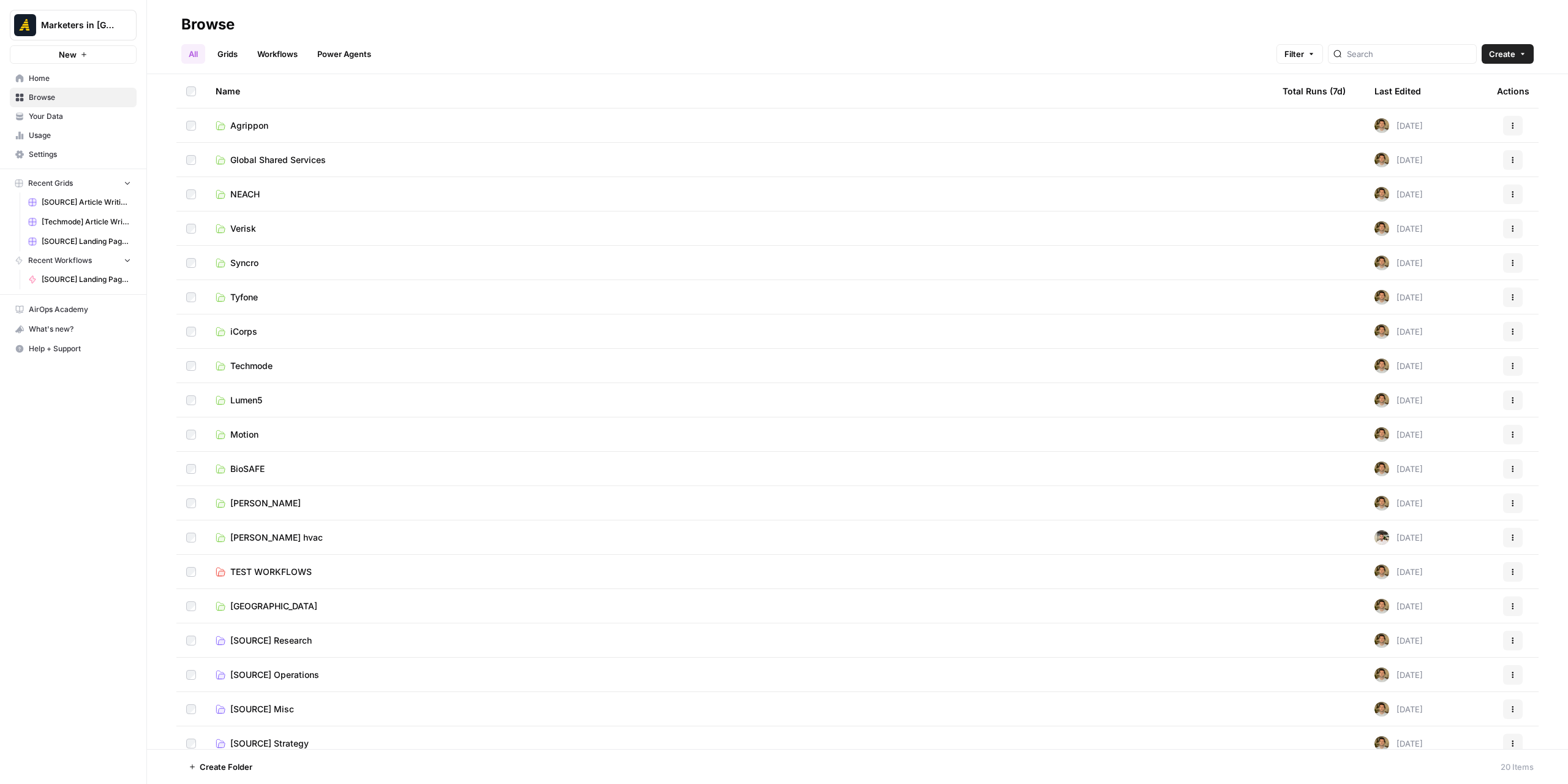
click at [243, 333] on span "iCorps" at bounding box center [243, 331] width 27 height 13
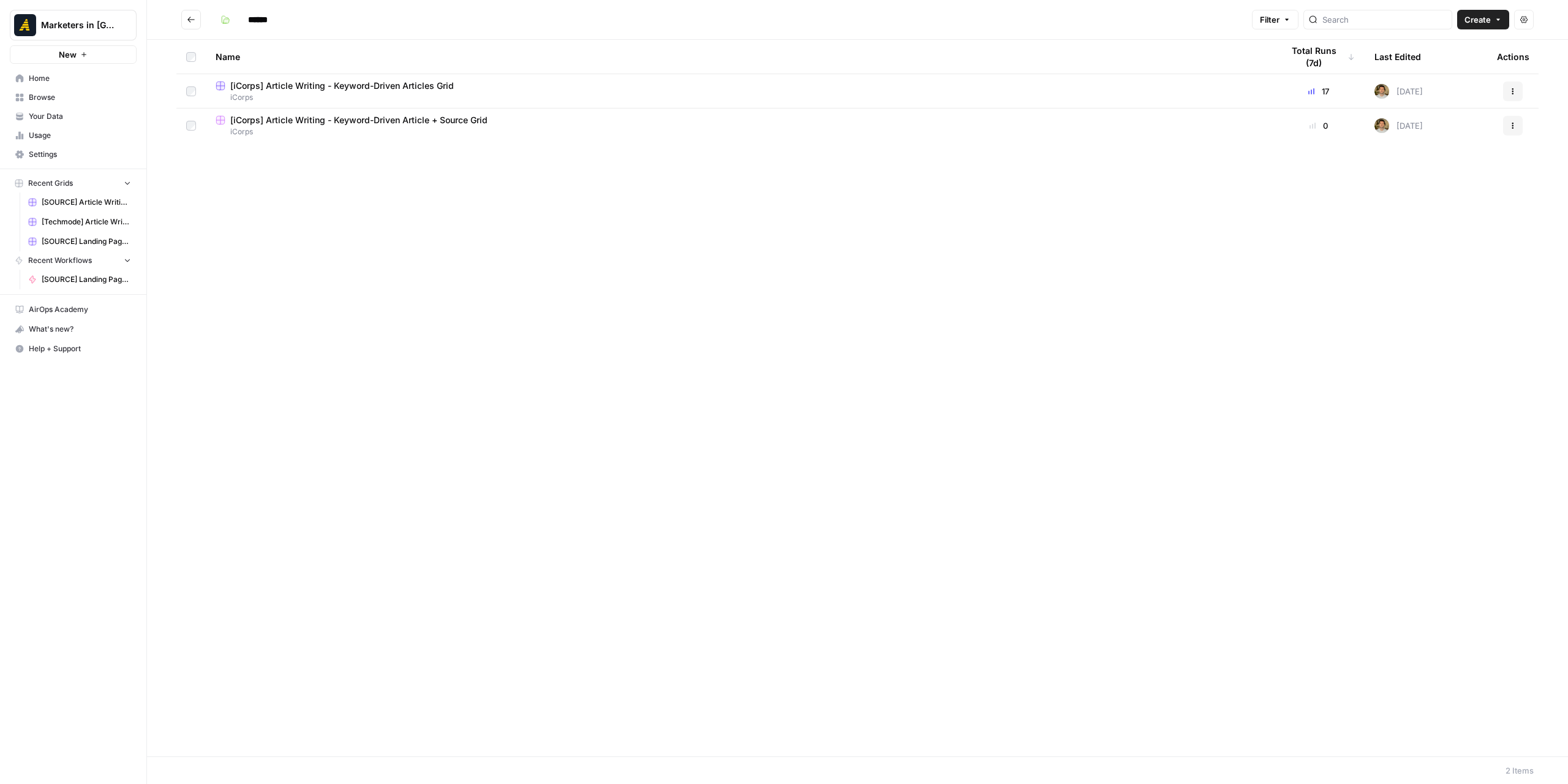
click at [389, 84] on span "[iCorps] Article Writing - Keyword-Driven Articles Grid" at bounding box center [342, 86] width 224 height 13
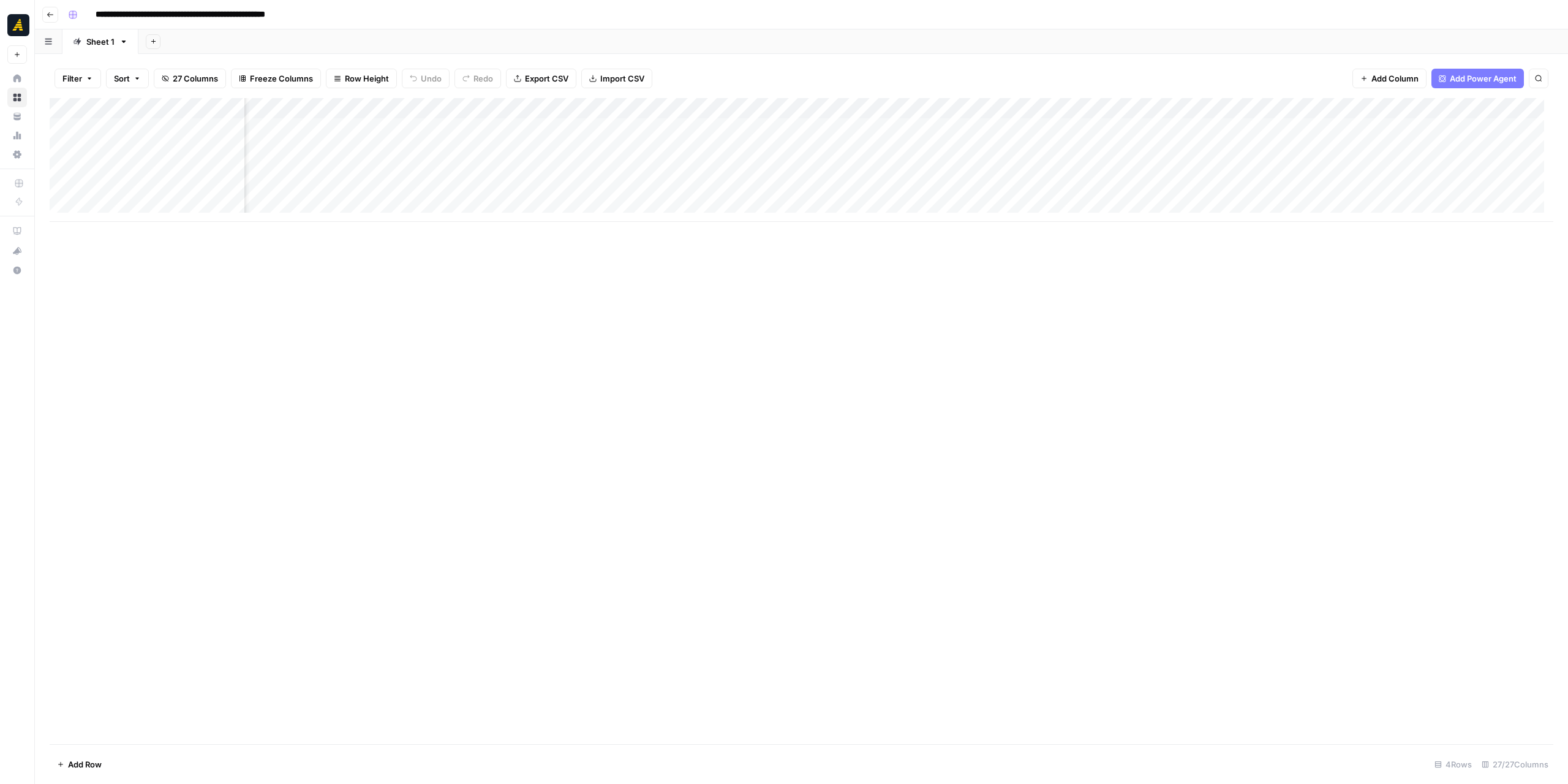
scroll to position [0, 1879]
click at [885, 185] on div "Add Column" at bounding box center [801, 160] width 1504 height 124
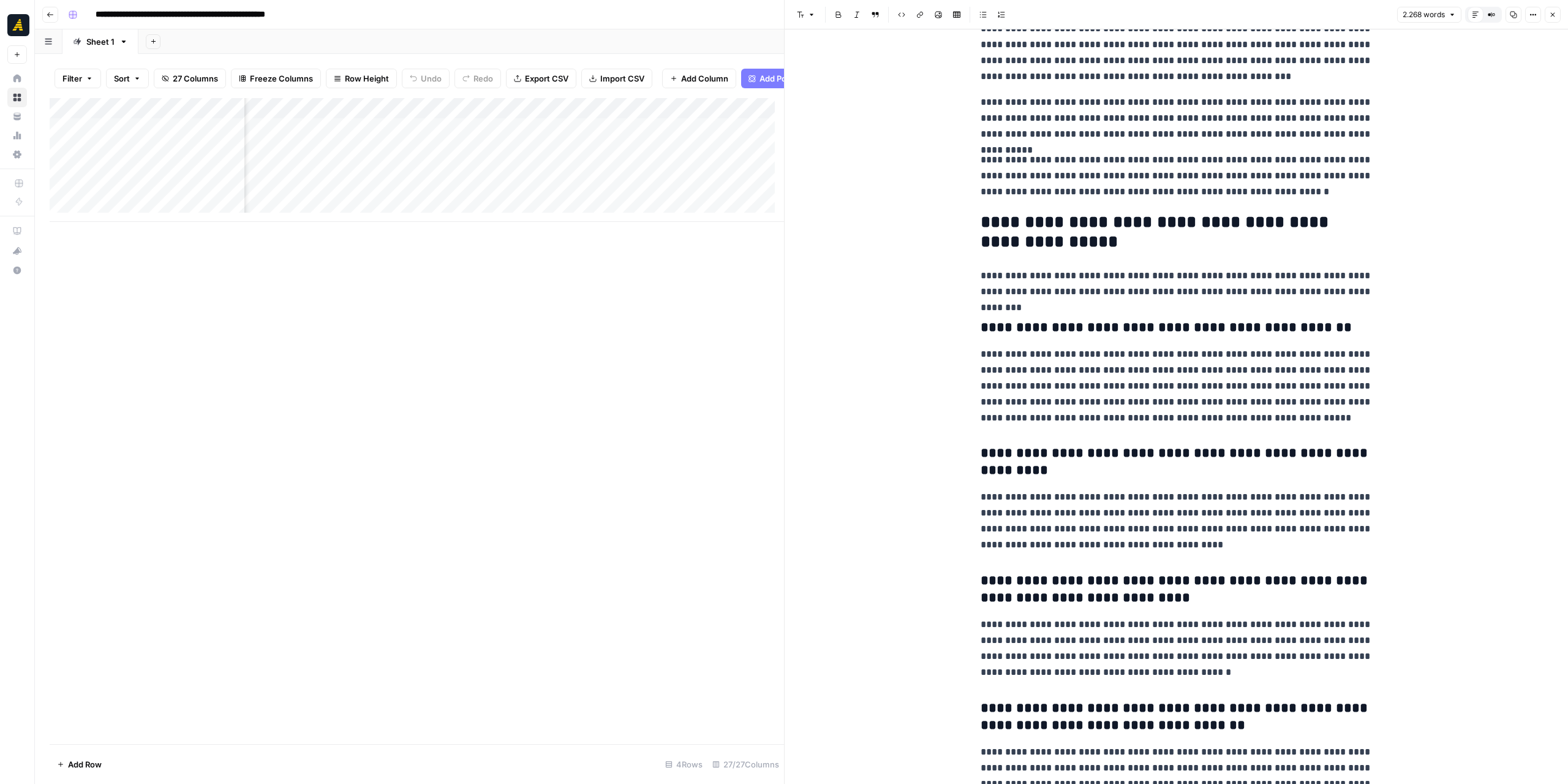
scroll to position [0, 2228]
click at [420, 118] on div "Add Column" at bounding box center [417, 160] width 735 height 124
click at [379, 237] on span "Edit Workflow" at bounding box center [381, 238] width 108 height 13
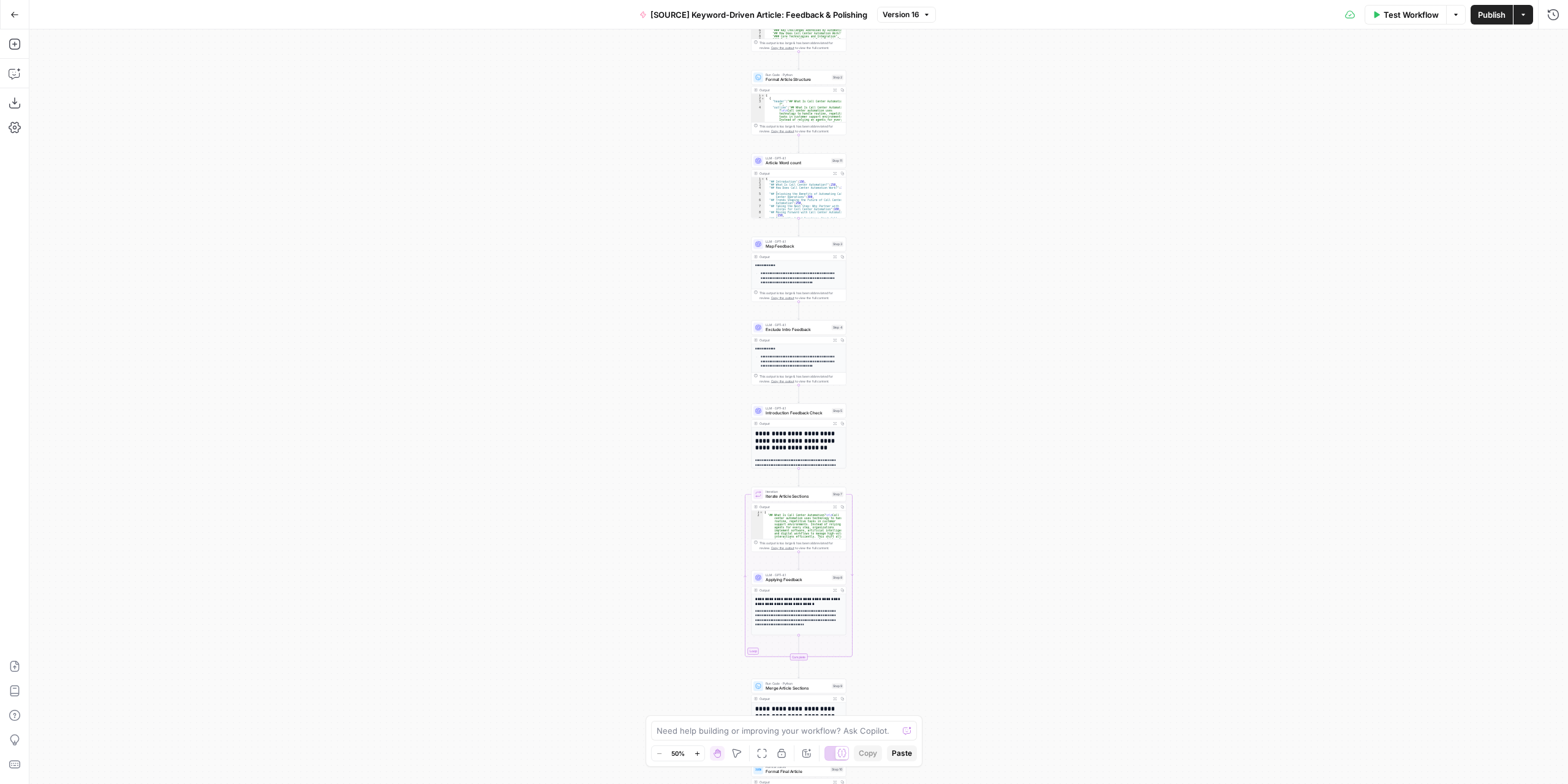
click at [991, 408] on div "Workflow Set Inputs Inputs LLM · GPT-4.1 Extract Article Structure Step 1 Outpu…" at bounding box center [799, 407] width 1539 height 754
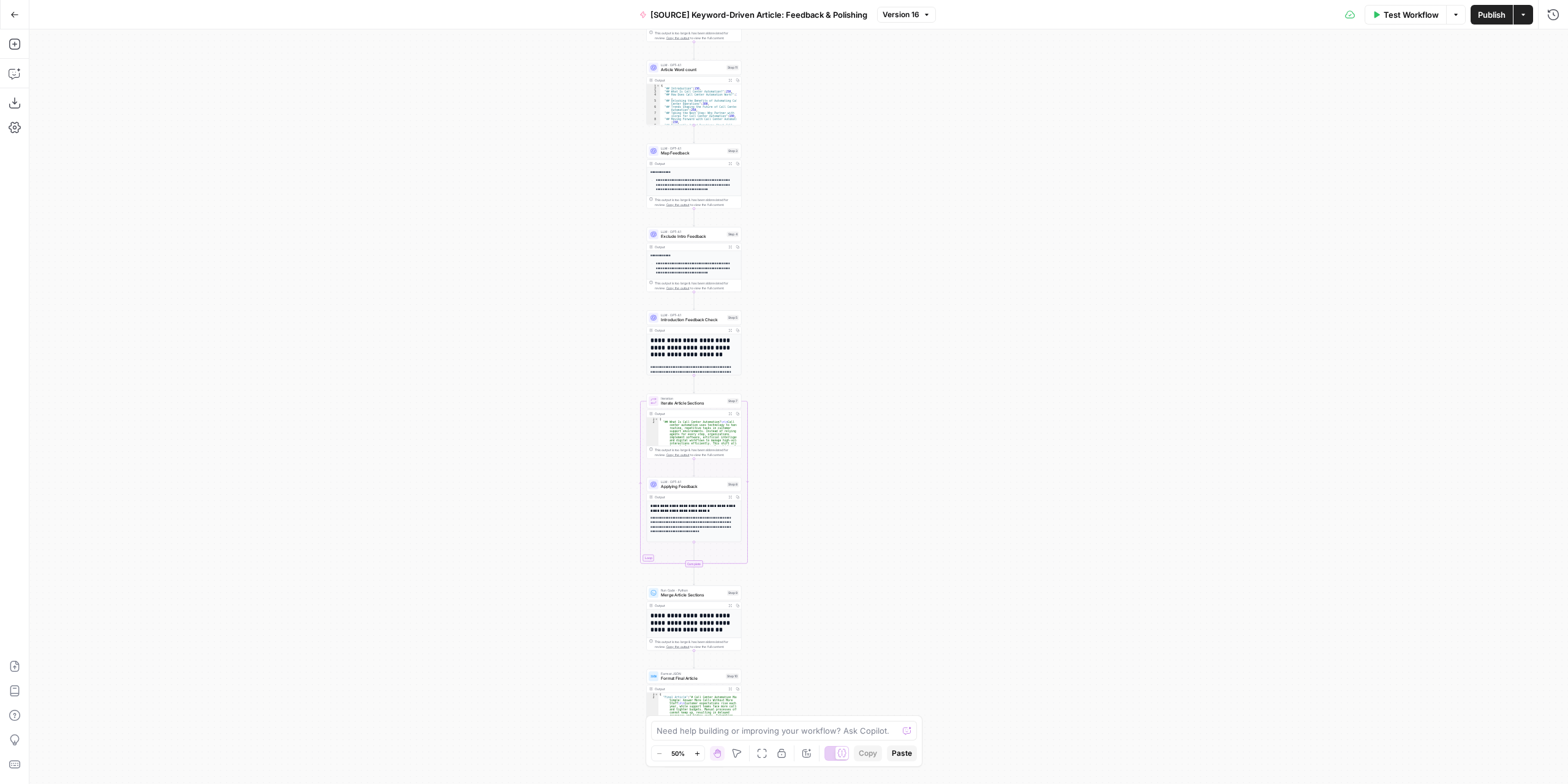
drag, startPoint x: 977, startPoint y: 459, endPoint x: 872, endPoint y: 366, distance: 140.3
click at [872, 366] on div "Workflow Set Inputs Inputs LLM · GPT-4.1 Extract Article Structure Step 1 Outpu…" at bounding box center [799, 407] width 1539 height 754
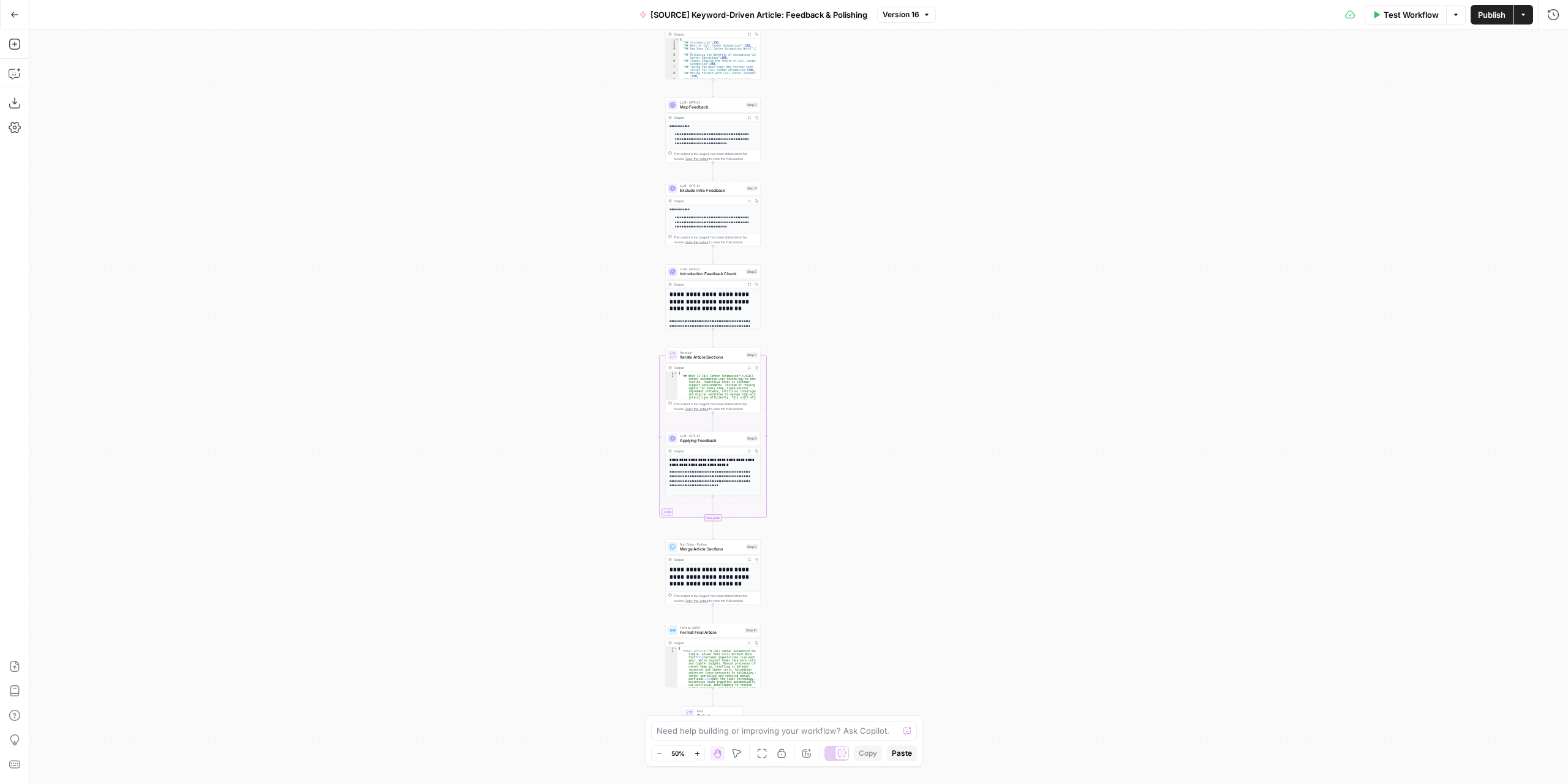
drag, startPoint x: 846, startPoint y: 443, endPoint x: 860, endPoint y: 397, distance: 48.1
click at [861, 398] on div "Workflow Set Inputs Inputs LLM · GPT-4.1 Extract Article Structure Step 1 Outpu…" at bounding box center [799, 407] width 1539 height 754
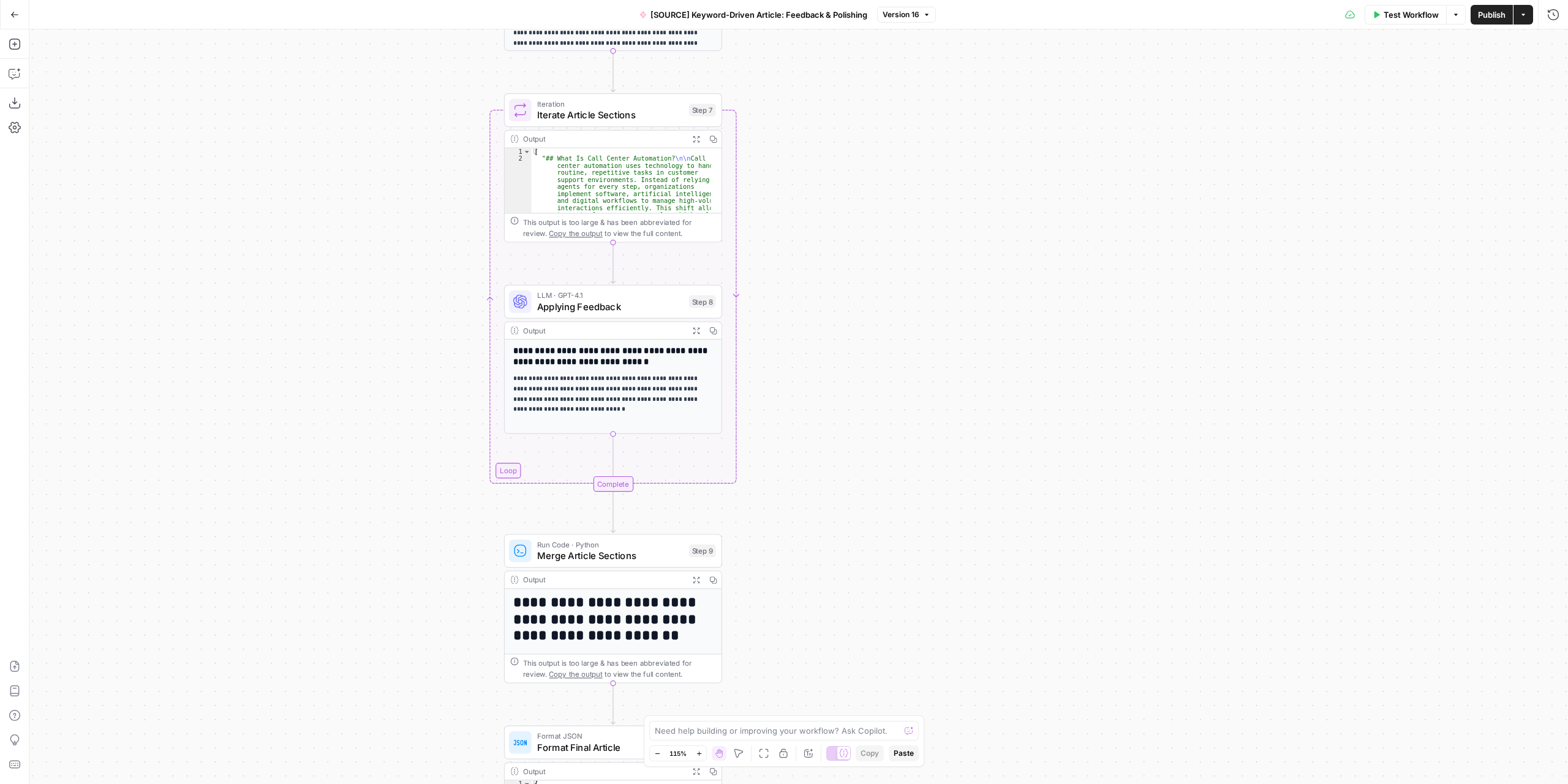
drag, startPoint x: 903, startPoint y: 476, endPoint x: 967, endPoint y: 498, distance: 67.7
click at [967, 498] on div "Workflow Set Inputs Inputs LLM · GPT-4.1 Extract Article Structure Step 1 Outpu…" at bounding box center [799, 407] width 1539 height 754
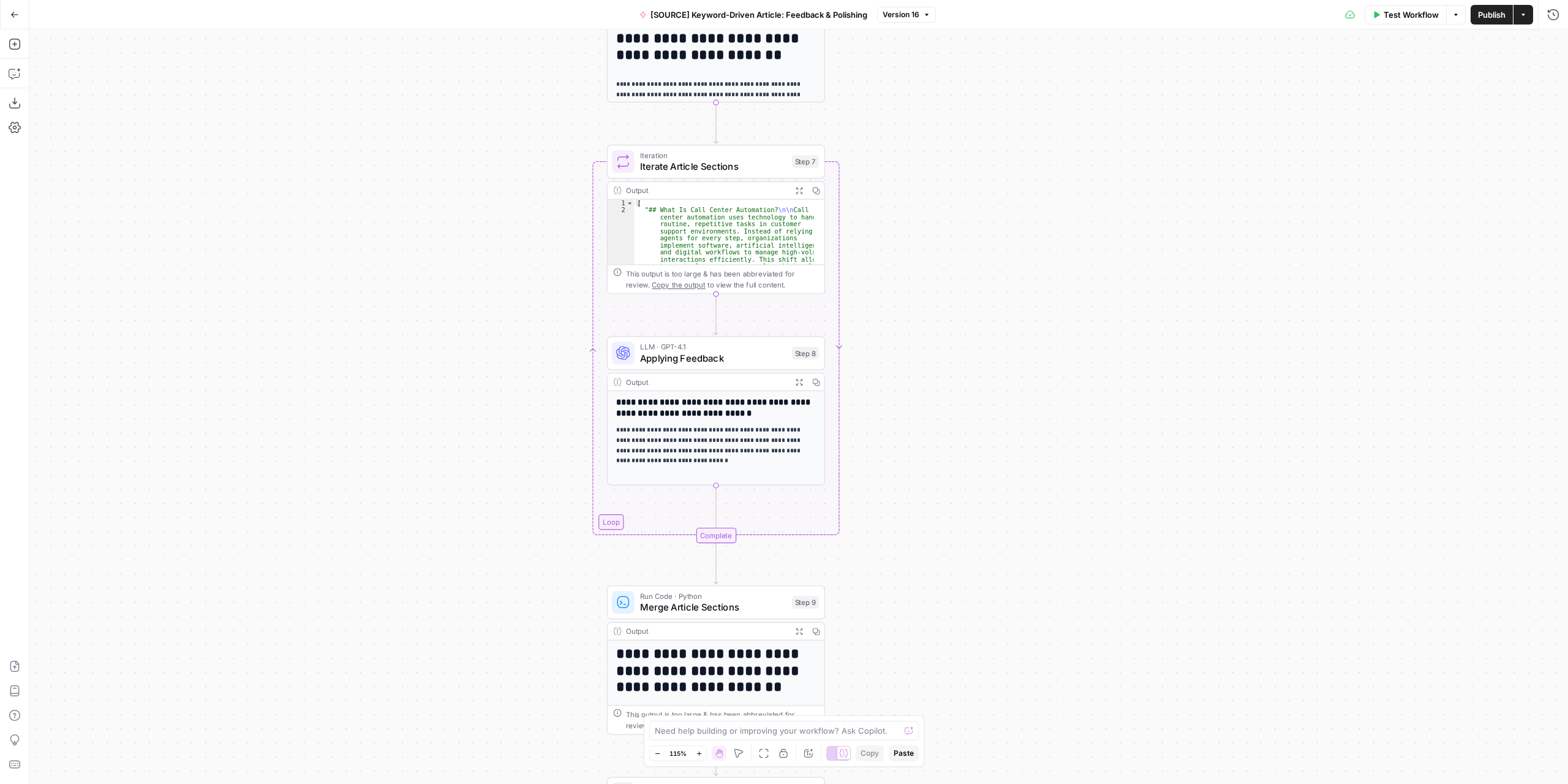
drag, startPoint x: 945, startPoint y: 492, endPoint x: 981, endPoint y: 509, distance: 39.8
click at [989, 511] on div "Workflow Set Inputs Inputs LLM · GPT-4.1 Extract Article Structure Step 1 Outpu…" at bounding box center [799, 407] width 1539 height 754
click at [770, 734] on textarea at bounding box center [777, 731] width 245 height 13
type textarea "M"
type textarea "at the final output of this workflow Im getting duplicated requently asked ques…"
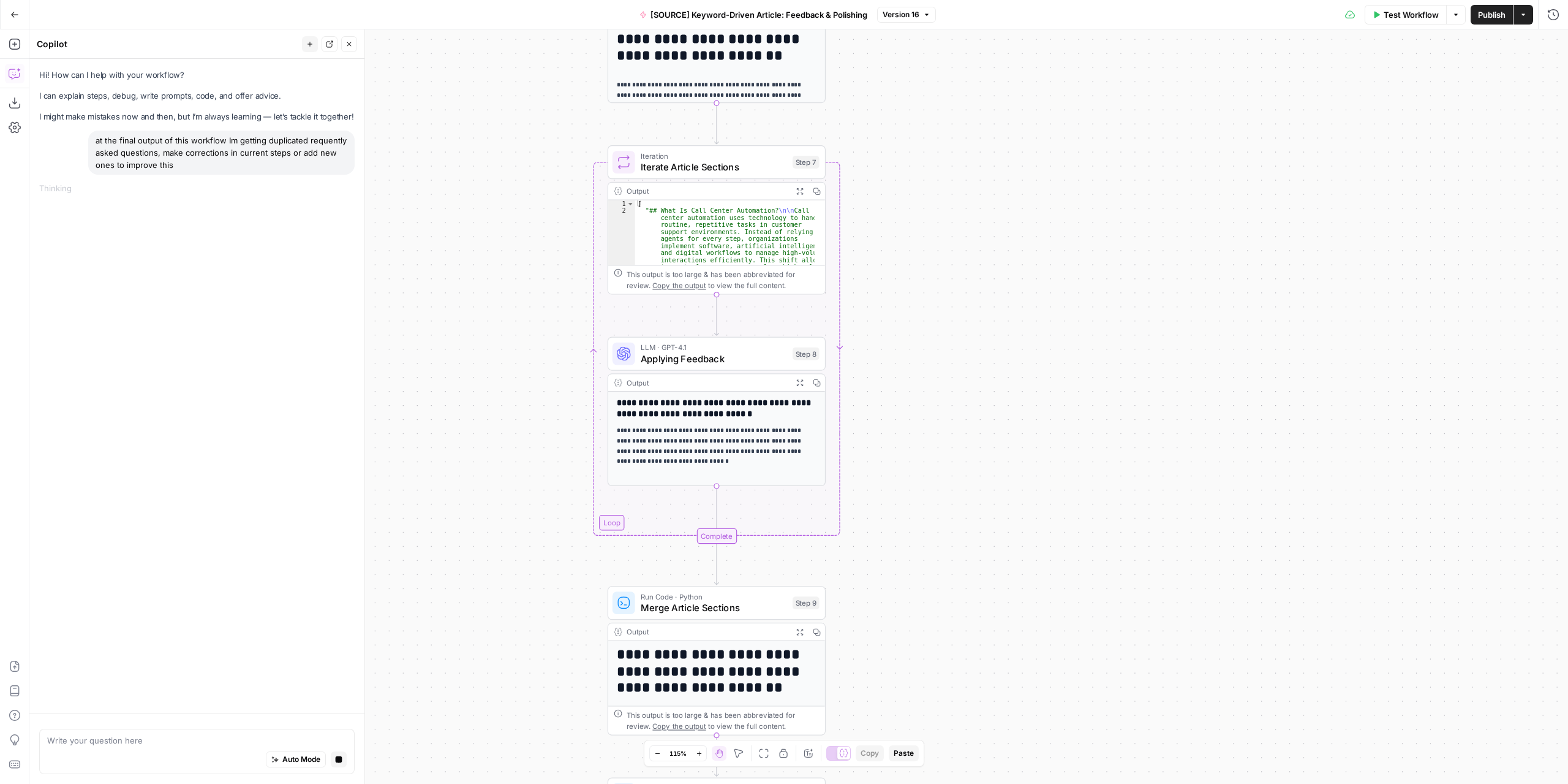
click at [919, 18] on span "Version 16" at bounding box center [901, 15] width 37 height 11
click at [1249, 144] on div "Workflow Set Inputs Inputs LLM · GPT-4.1 Extract Article Structure Step 1 Outpu…" at bounding box center [799, 407] width 1539 height 754
